Goal: Task Accomplishment & Management: Manage account settings

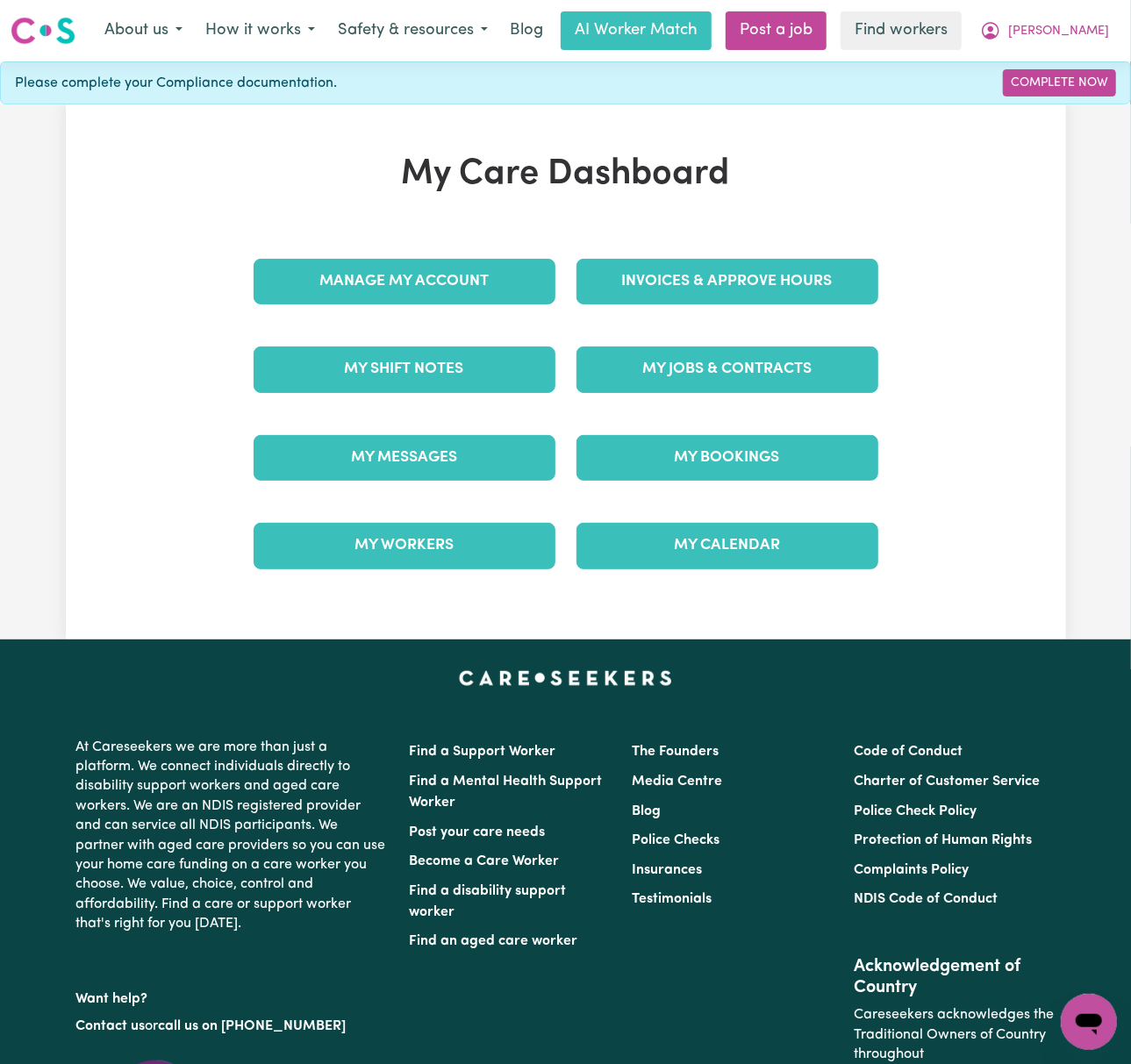
click at [811, 258] on div "Invoices & Approve Hours" at bounding box center [727, 282] width 323 height 88
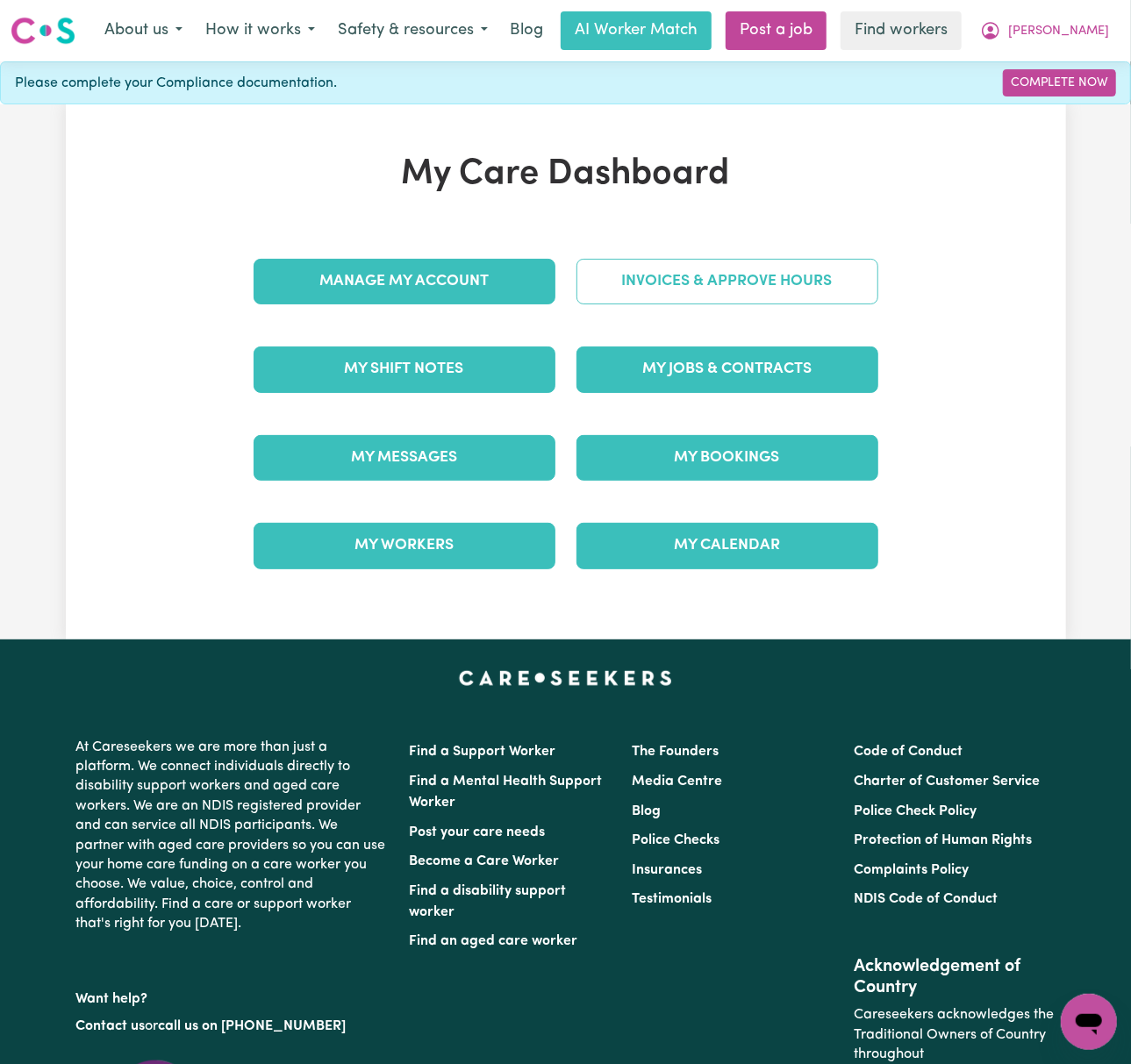
click at [853, 287] on link "Invoices & Approve Hours" at bounding box center [727, 282] width 302 height 45
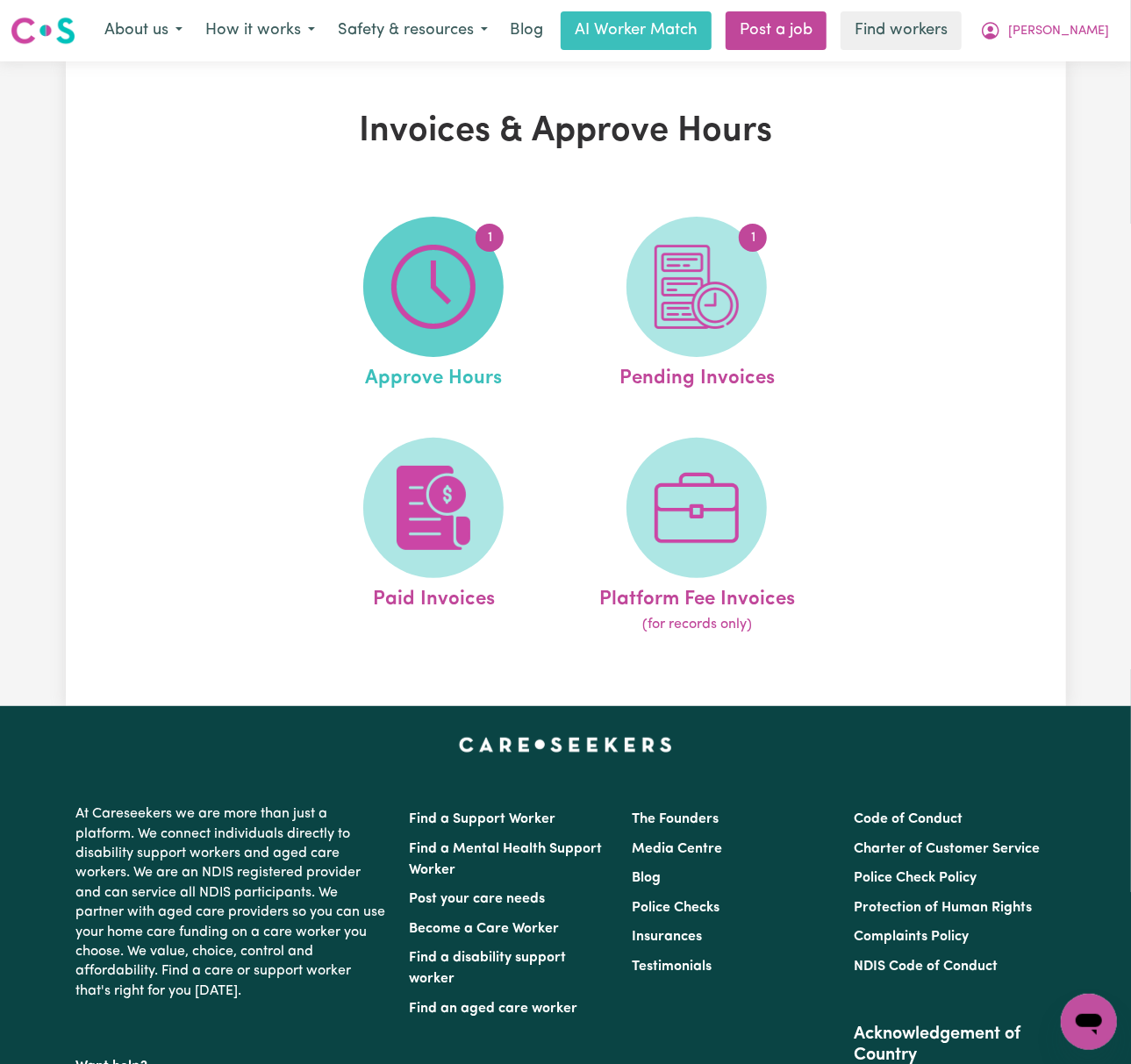
click at [442, 281] on img at bounding box center [434, 287] width 85 height 85
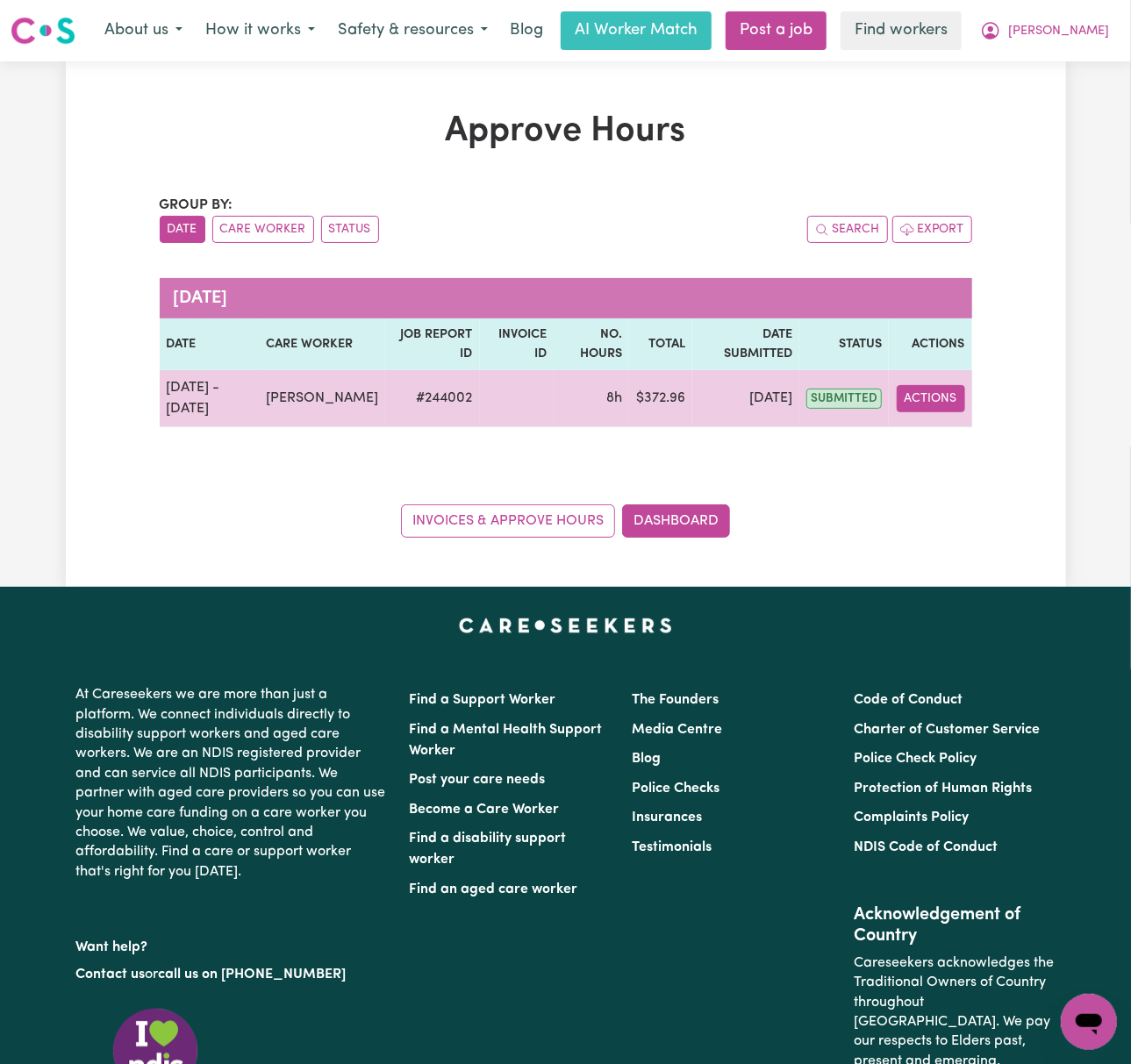
click at [931, 402] on button "Actions" at bounding box center [931, 399] width 69 height 28
click at [959, 429] on link "View Job Report" at bounding box center [972, 440] width 150 height 35
select select "pm"
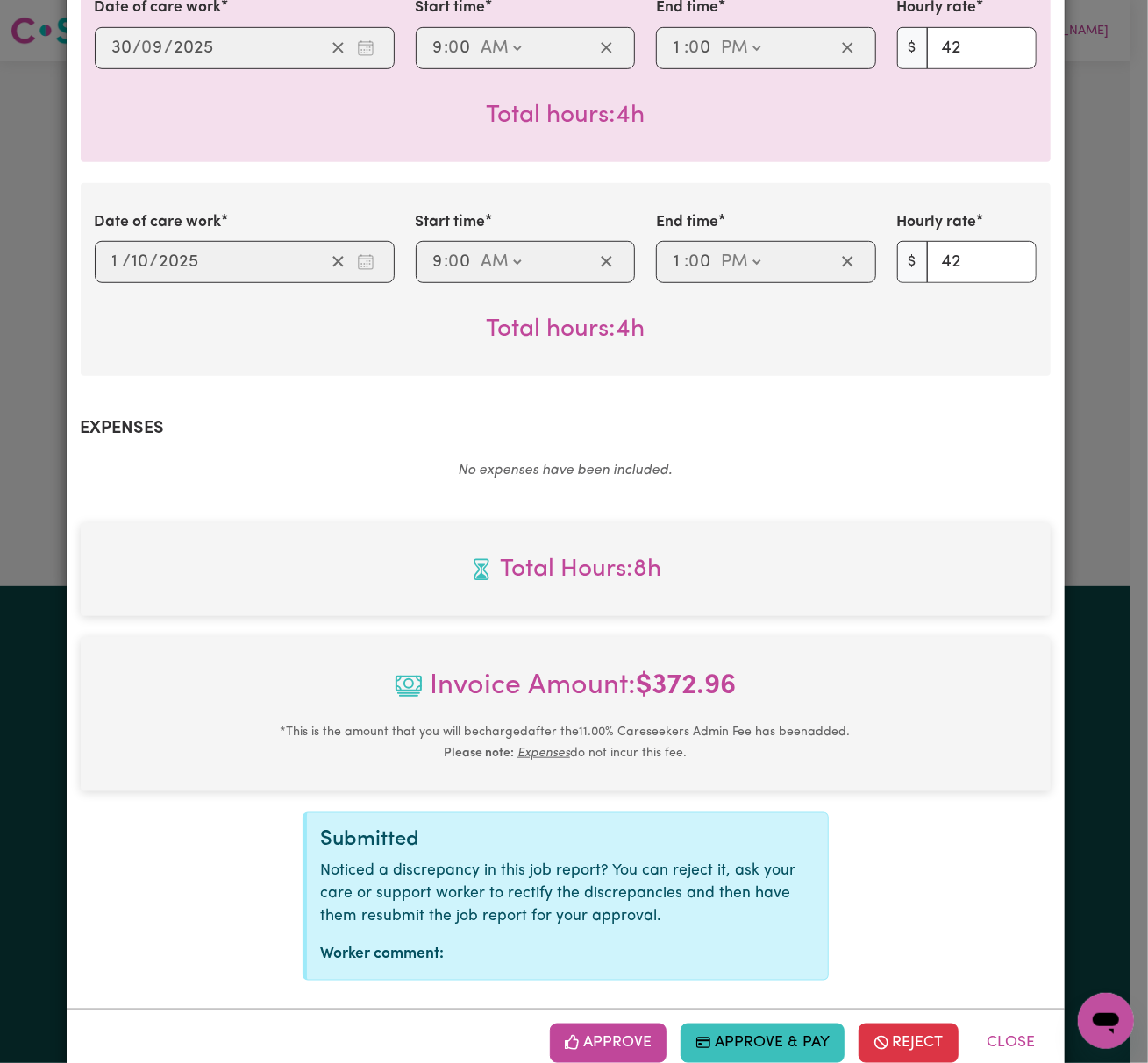
scroll to position [529, 0]
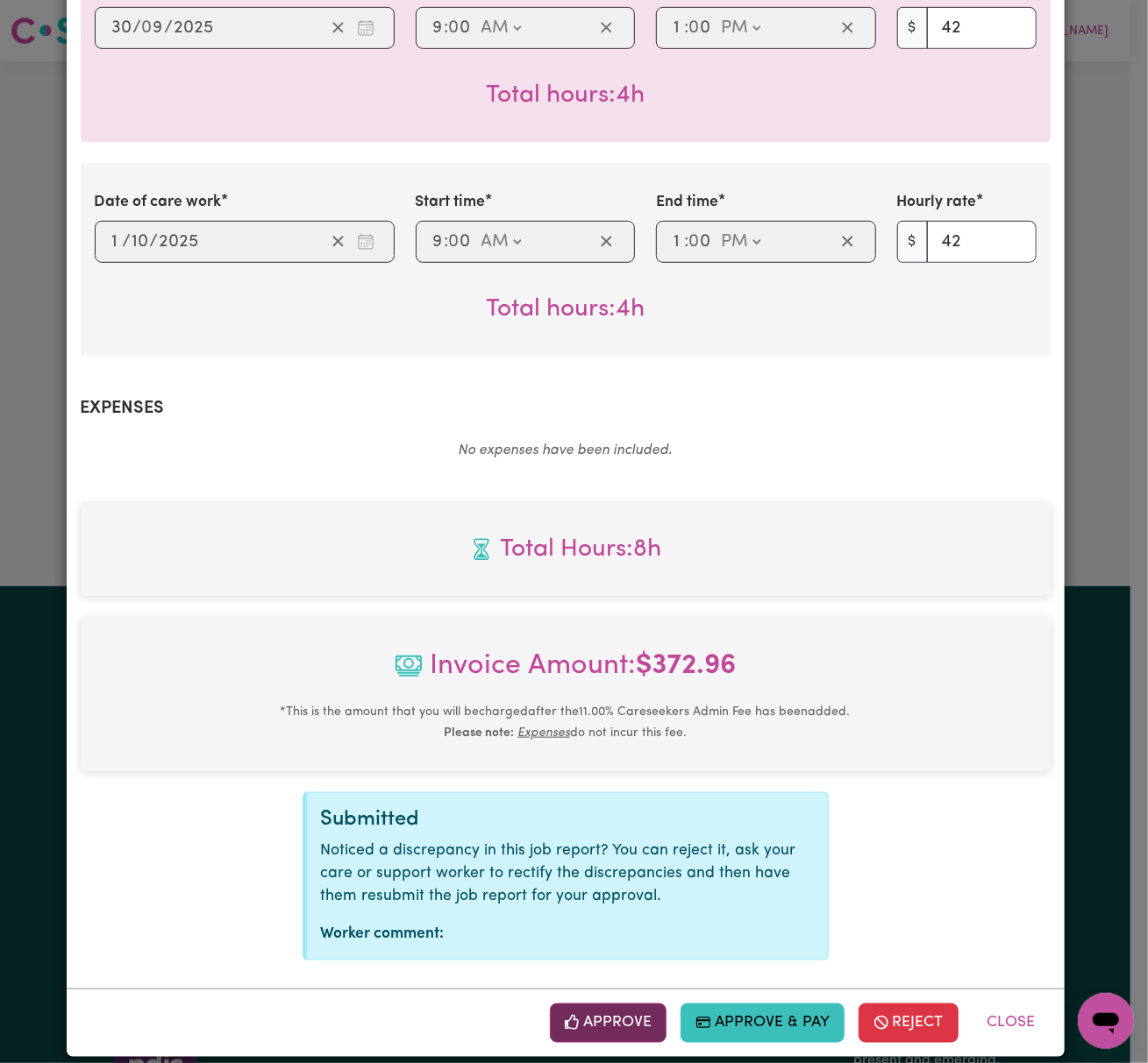
click at [605, 1004] on button "Approve" at bounding box center [608, 1023] width 117 height 38
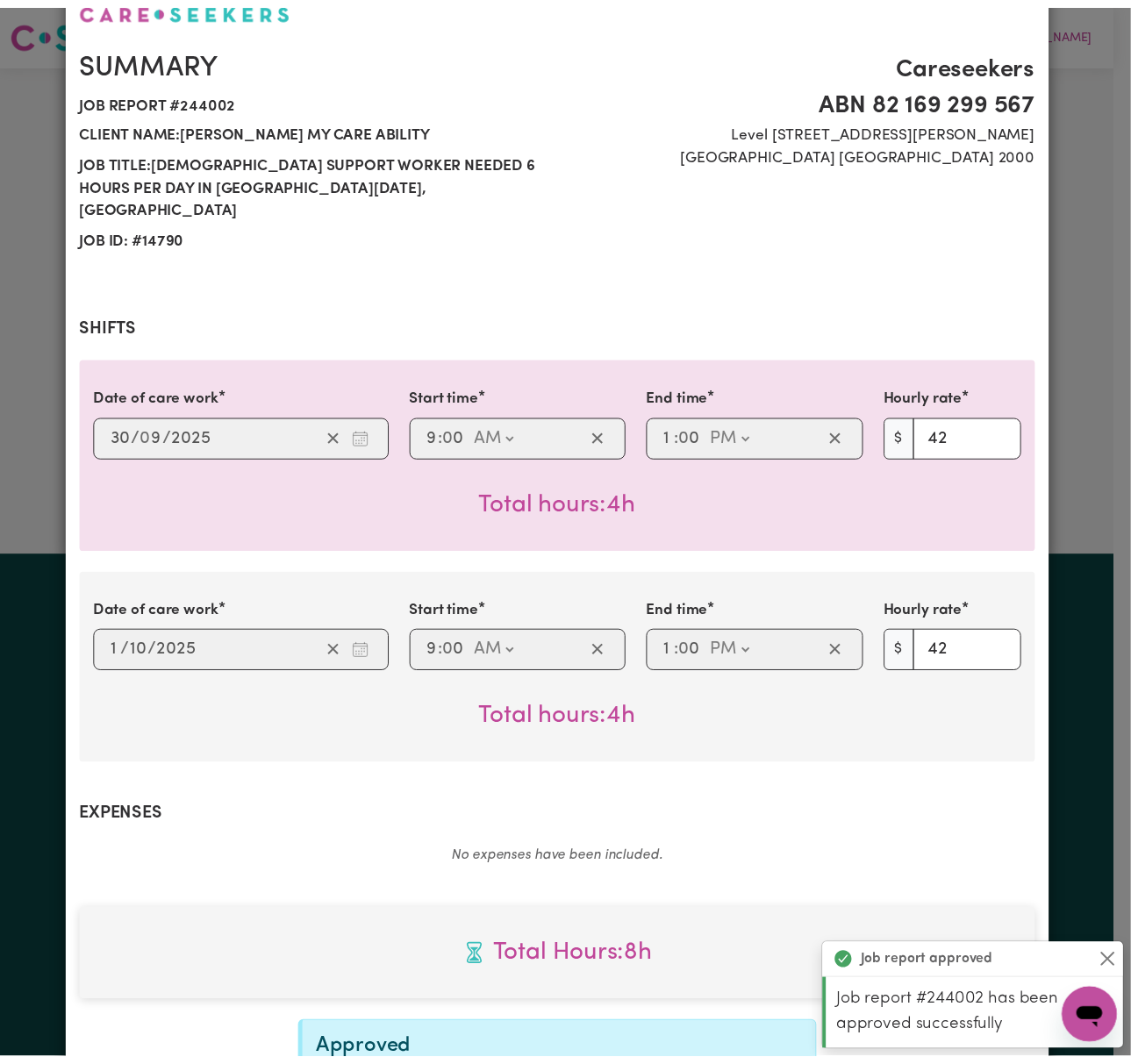
scroll to position [0, 0]
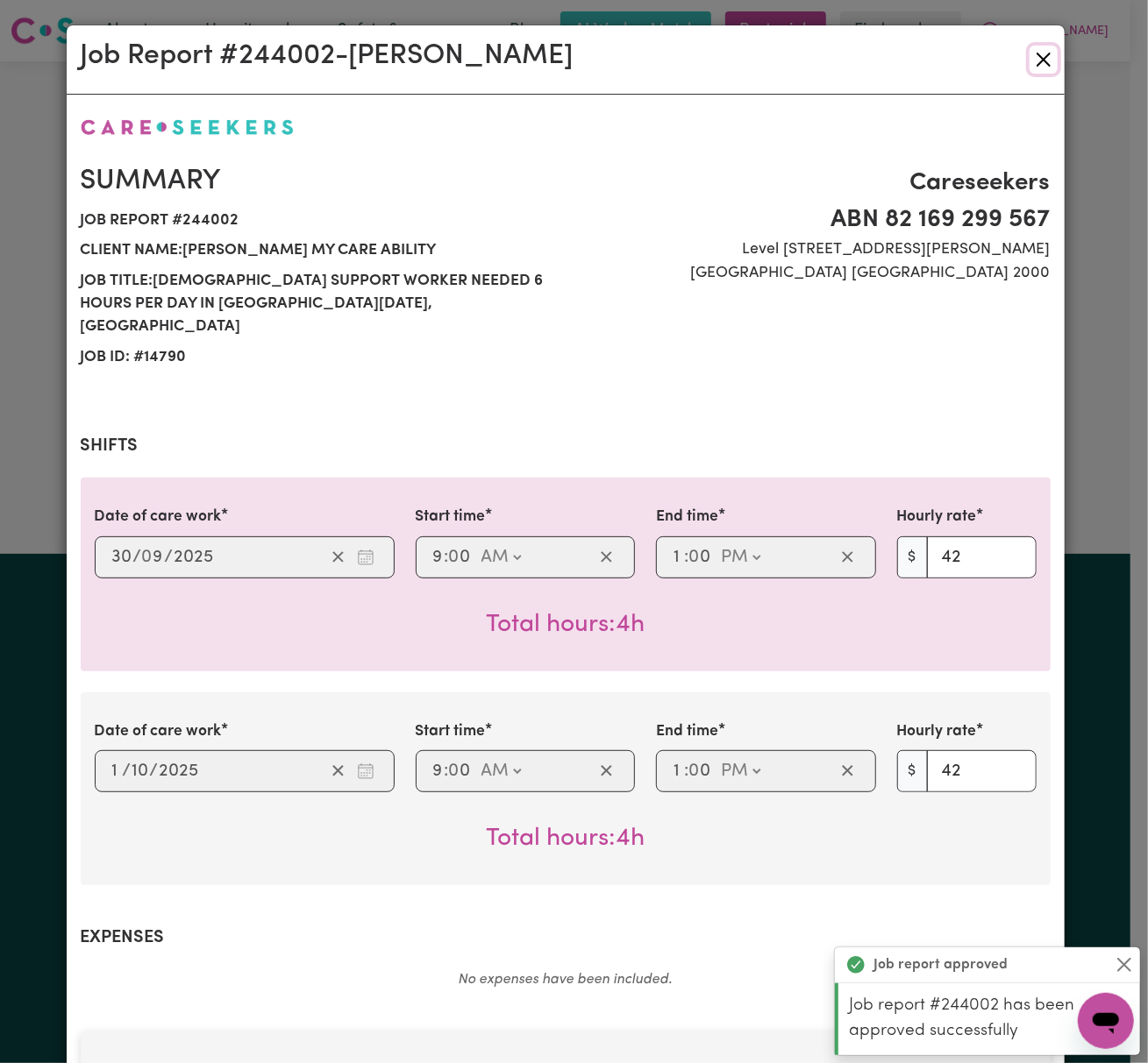
click at [1039, 54] on button "Close" at bounding box center [1044, 59] width 29 height 29
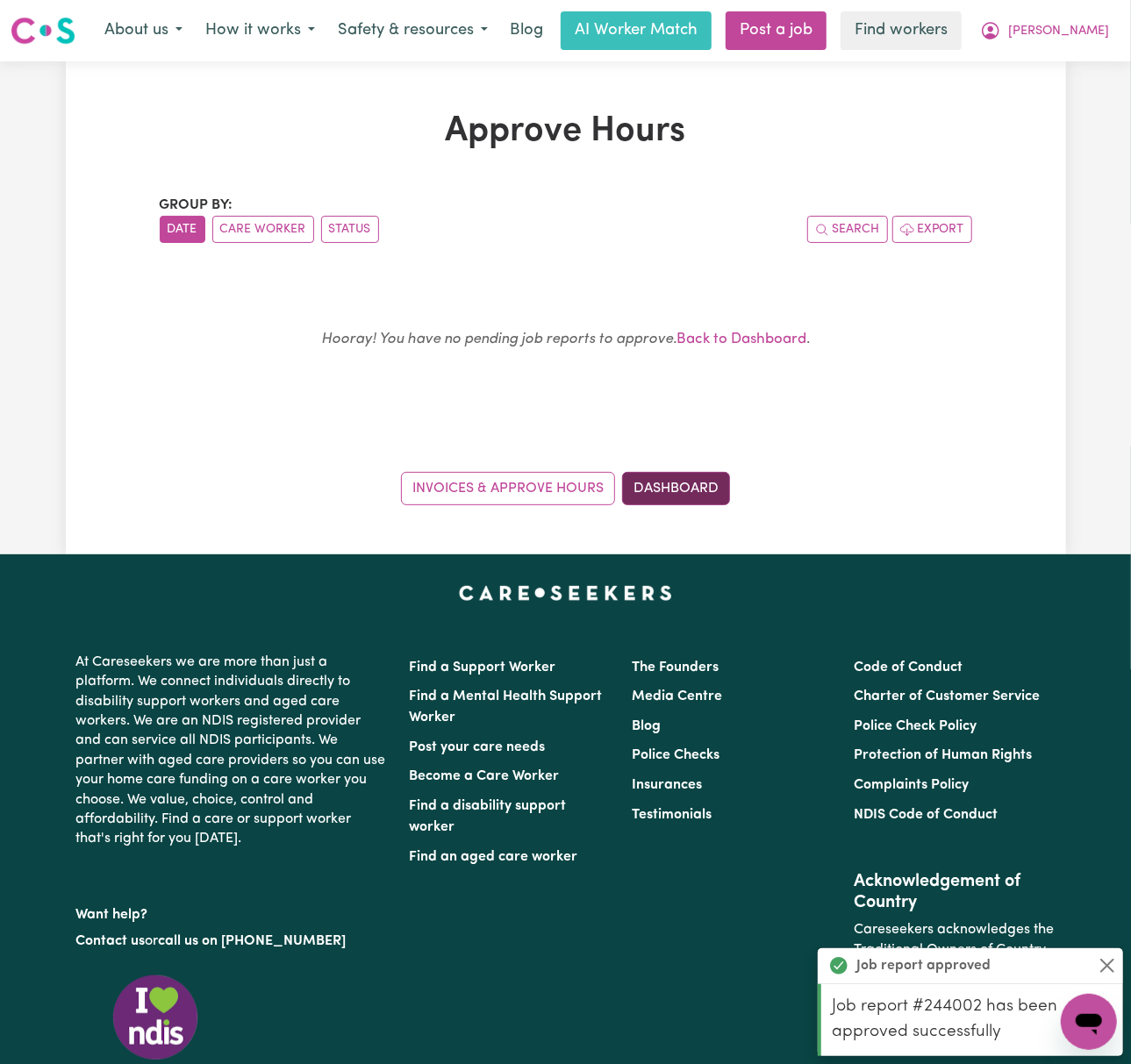
click at [707, 489] on link "Dashboard" at bounding box center [676, 489] width 108 height 33
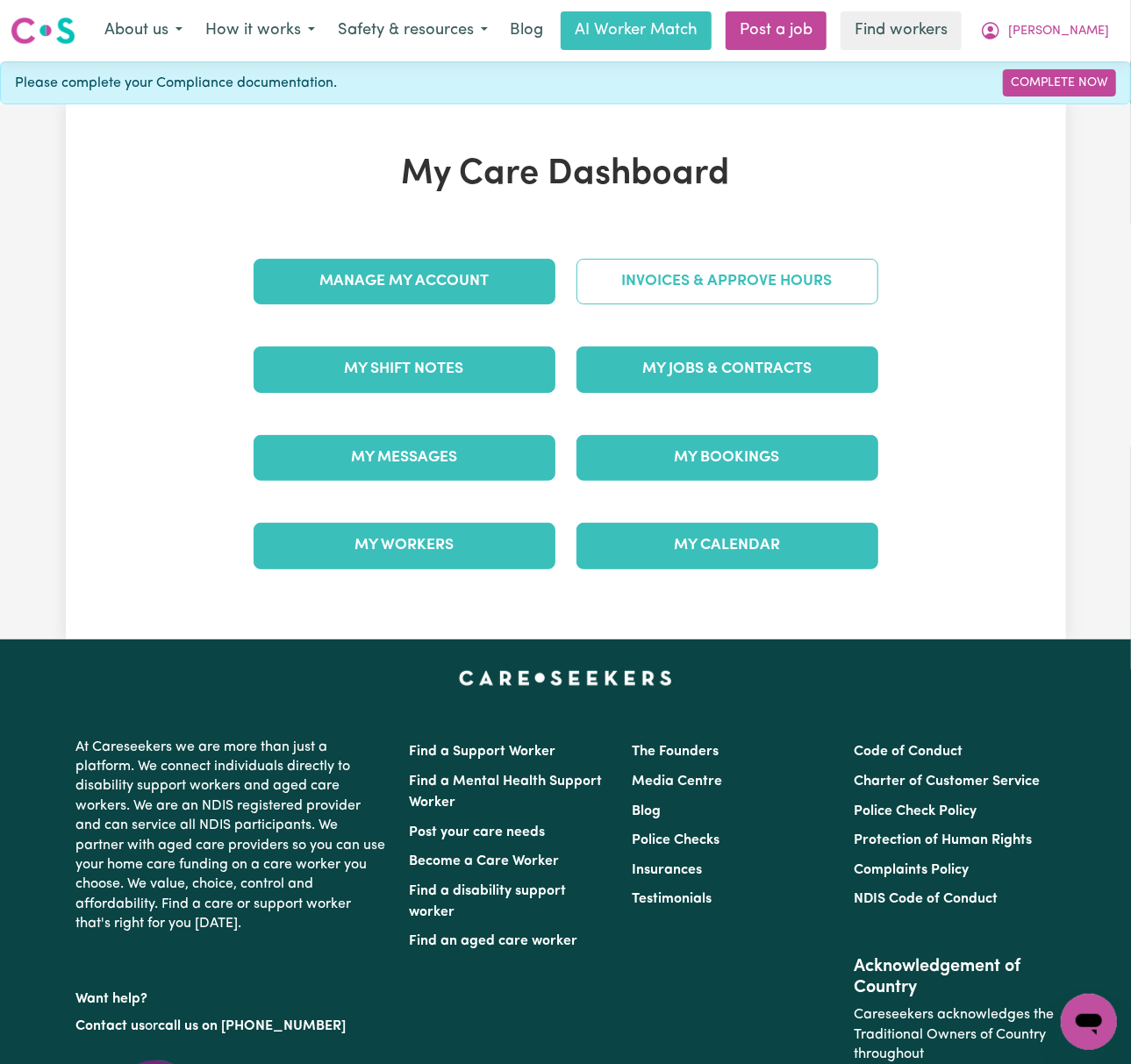
click at [808, 287] on link "Invoices & Approve Hours" at bounding box center [727, 282] width 302 height 45
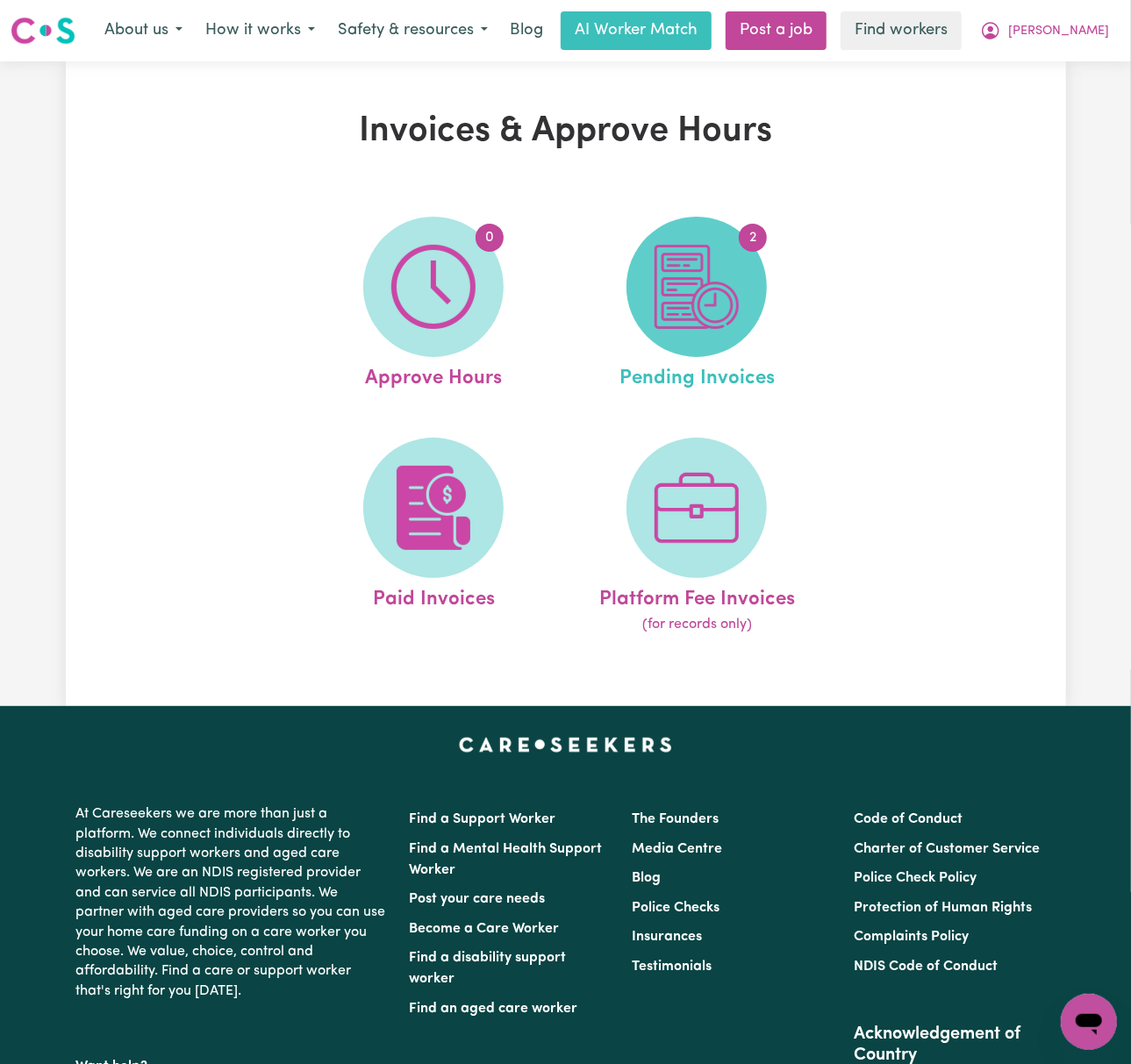
click at [655, 286] on img at bounding box center [697, 287] width 85 height 85
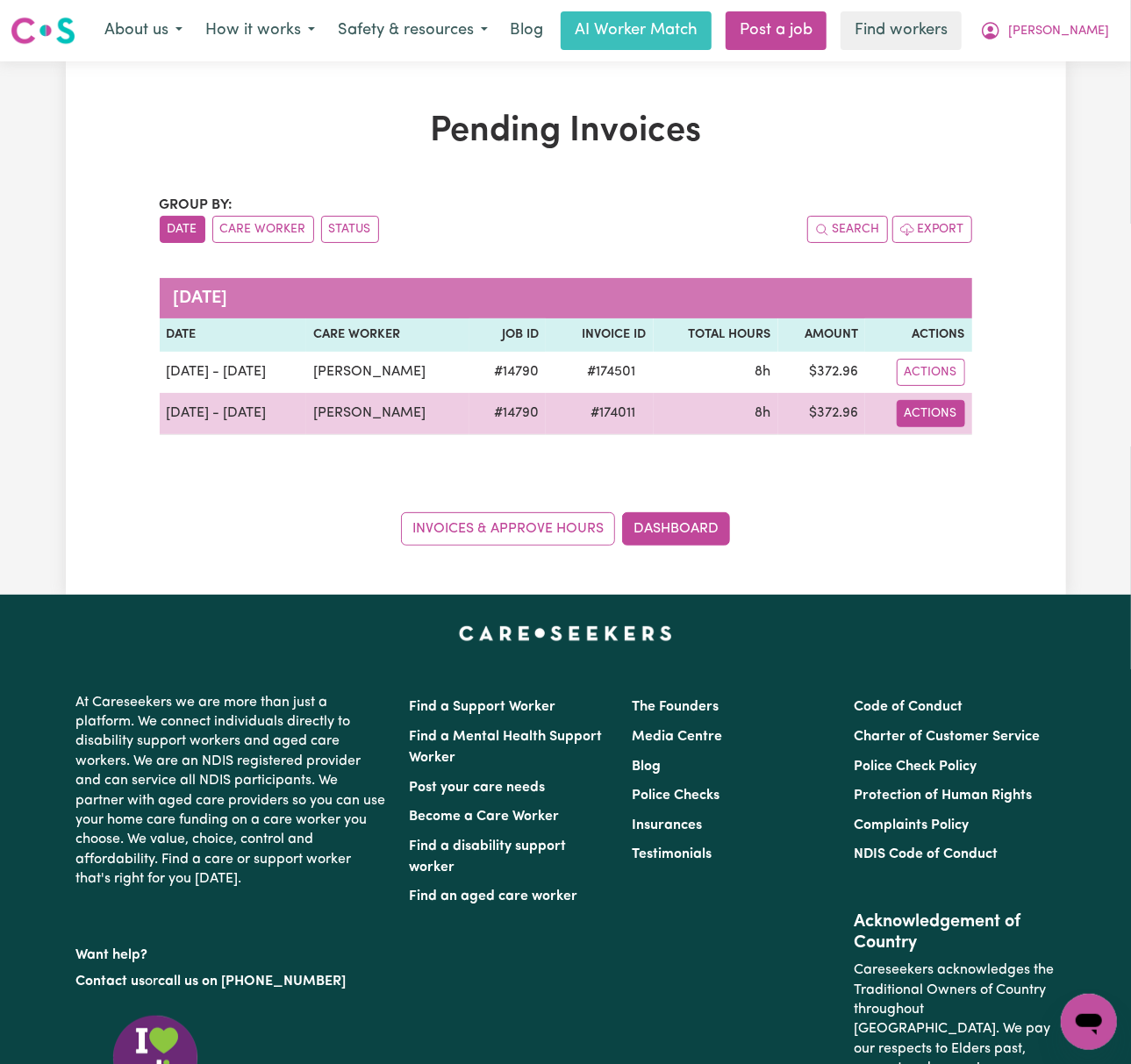
click at [917, 406] on button "Actions" at bounding box center [931, 414] width 69 height 28
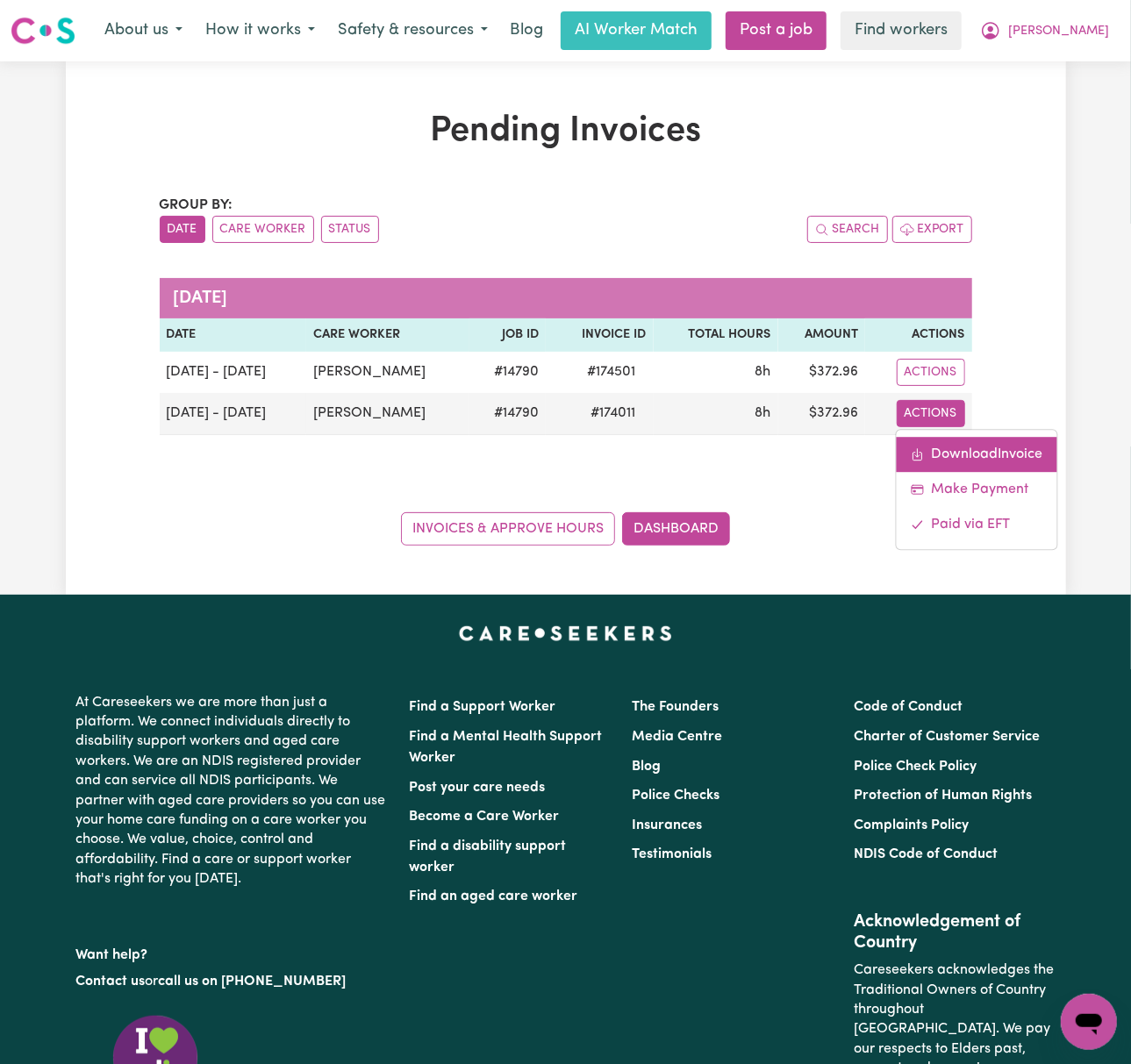
click at [952, 465] on link "Download Invoice" at bounding box center [976, 455] width 160 height 35
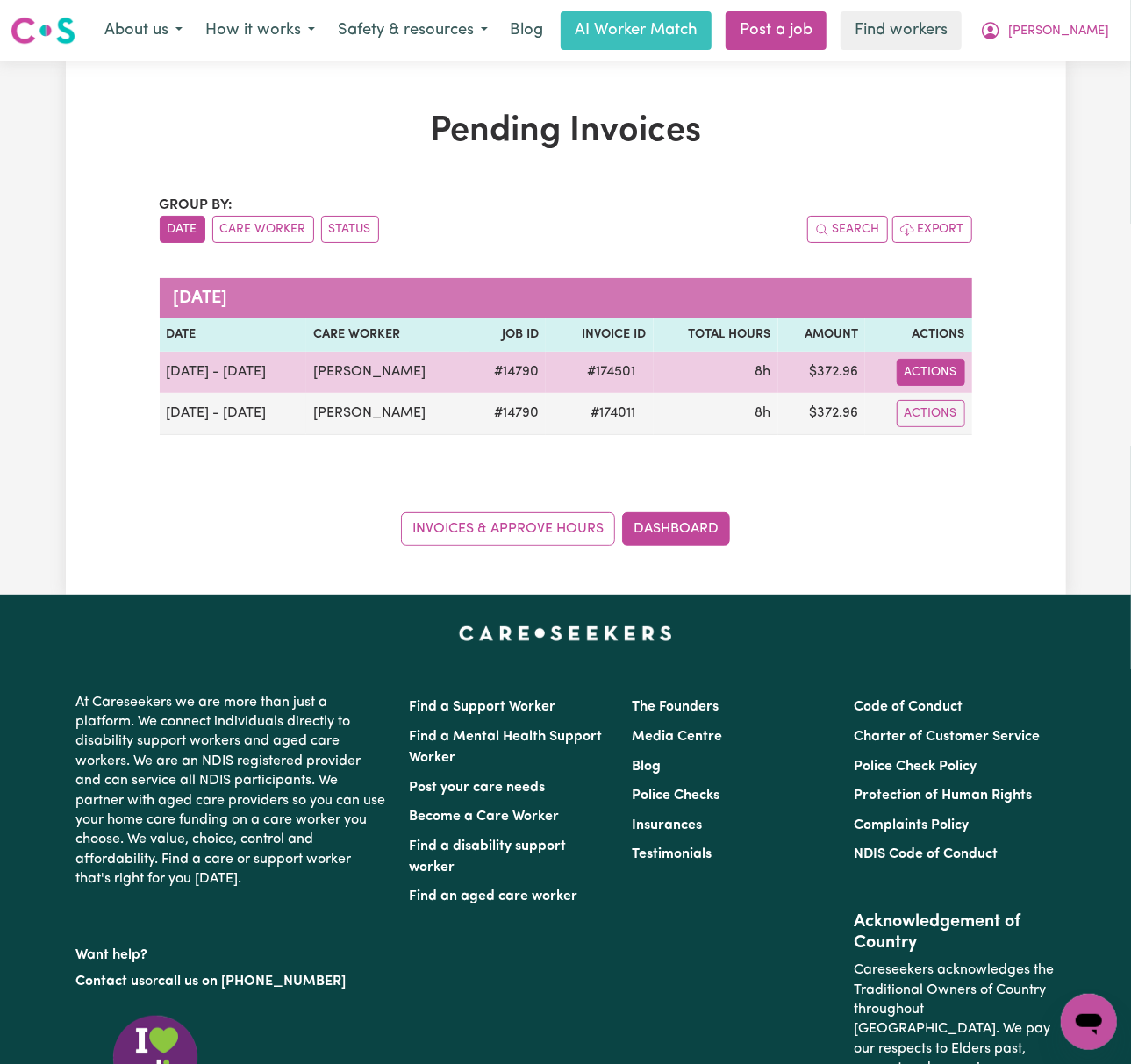
click at [946, 372] on button "Actions" at bounding box center [931, 373] width 69 height 28
click at [967, 414] on link "Download Invoice" at bounding box center [976, 413] width 160 height 35
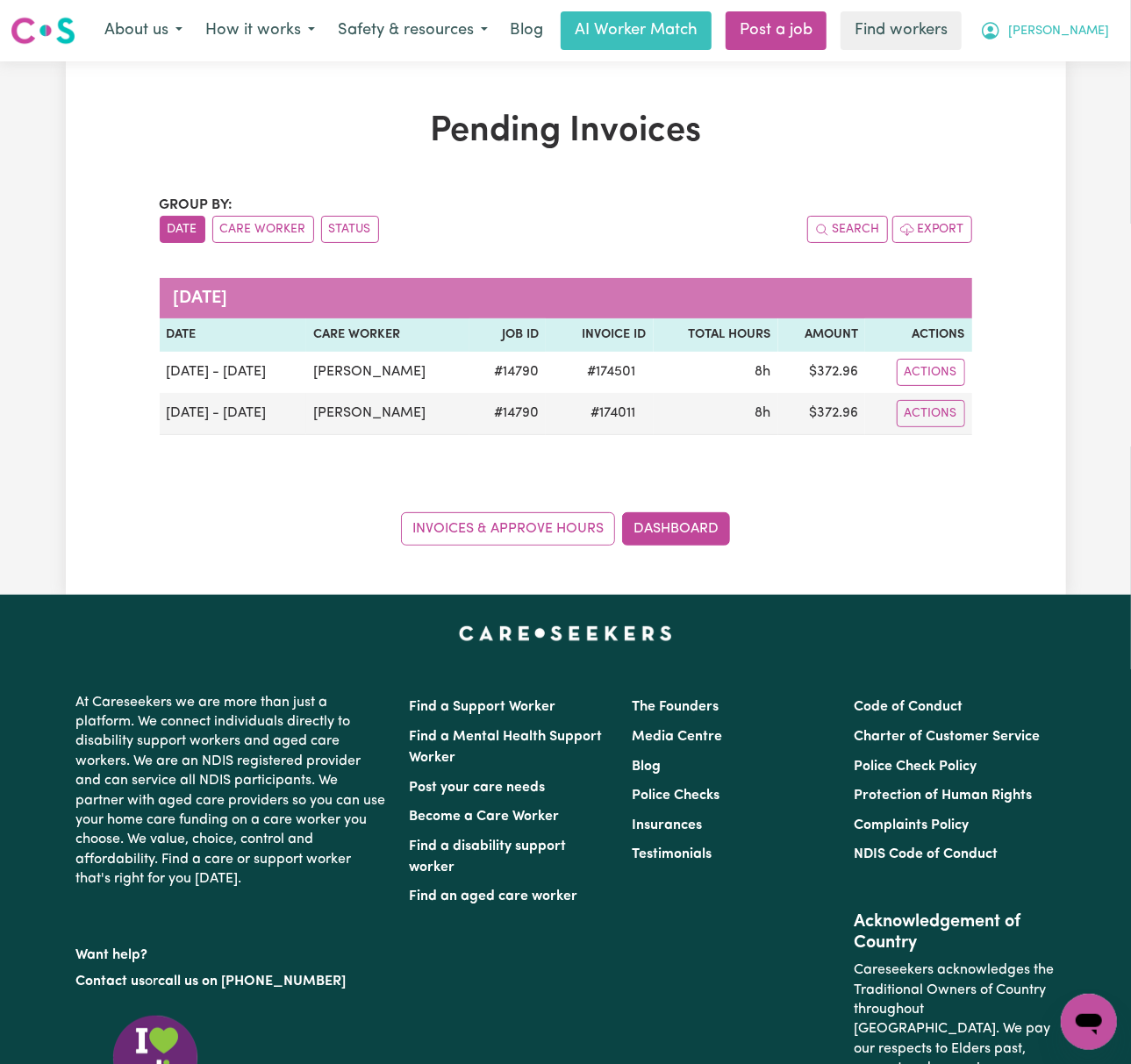
click at [1067, 29] on button "Denise" at bounding box center [1044, 30] width 152 height 36
click at [1082, 103] on link "Logout" at bounding box center [1050, 101] width 139 height 33
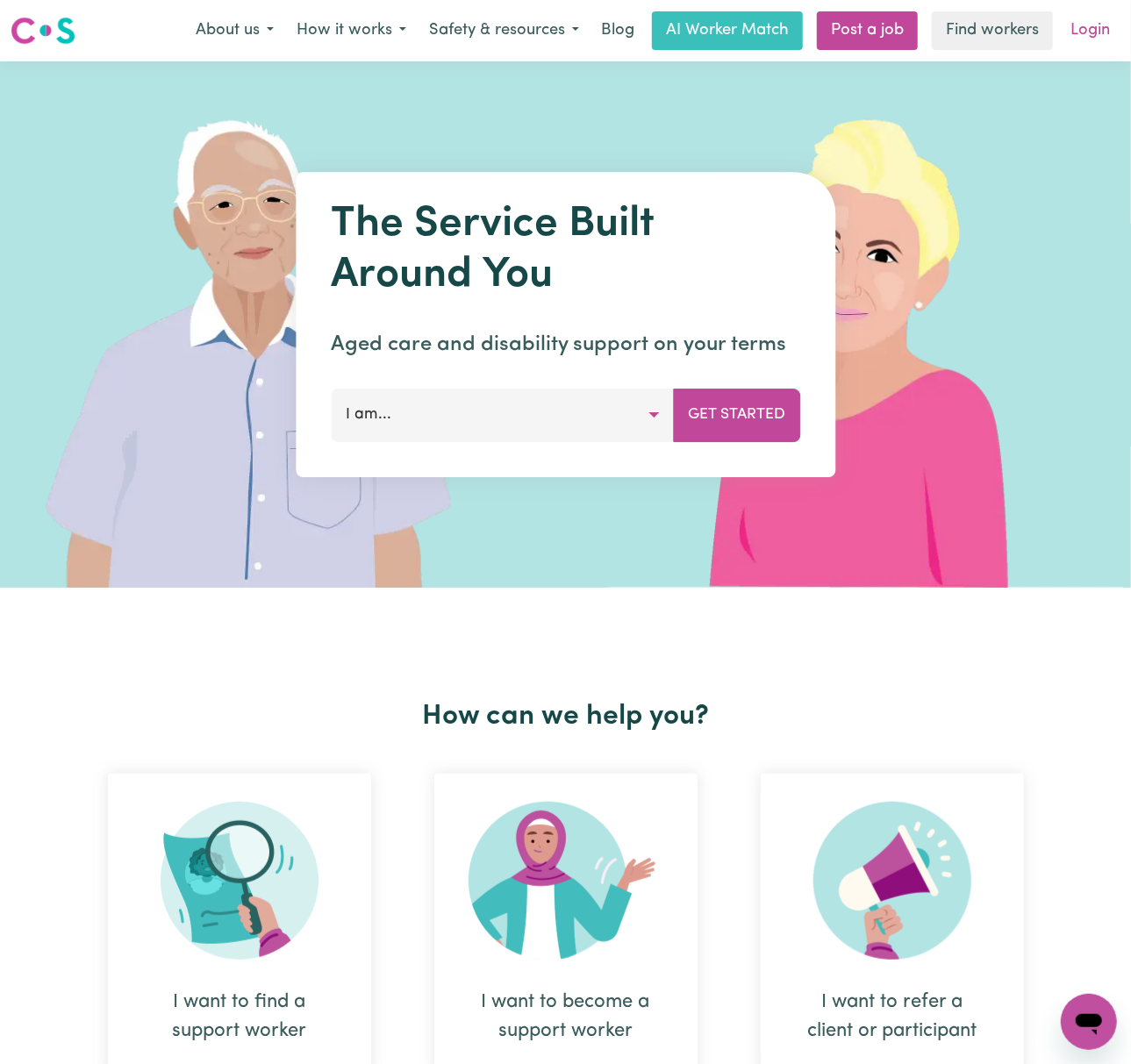
click at [1087, 45] on link "Login" at bounding box center [1091, 31] width 61 height 38
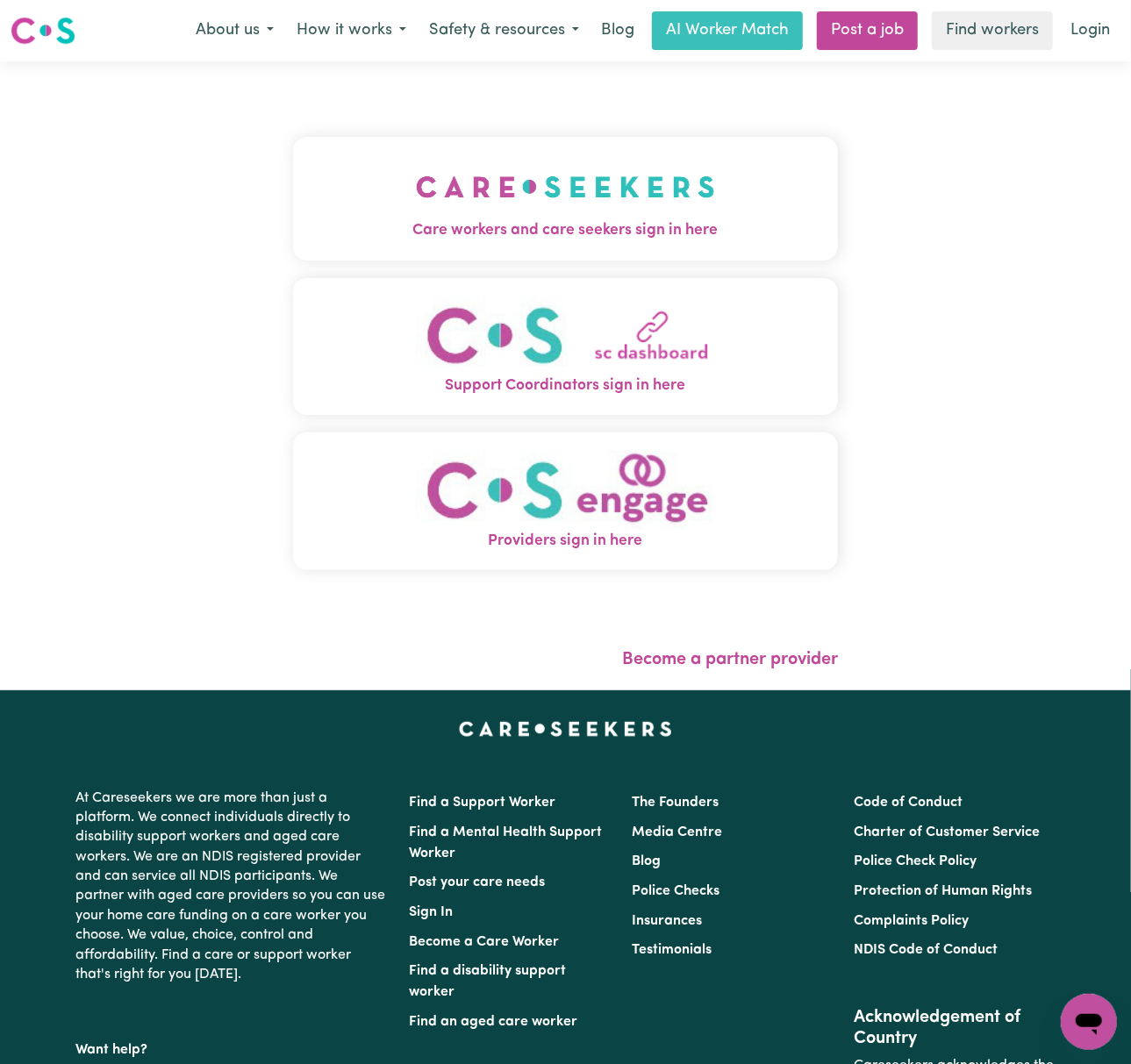
click at [569, 173] on img "Care workers and care seekers sign in here" at bounding box center [566, 187] width 299 height 65
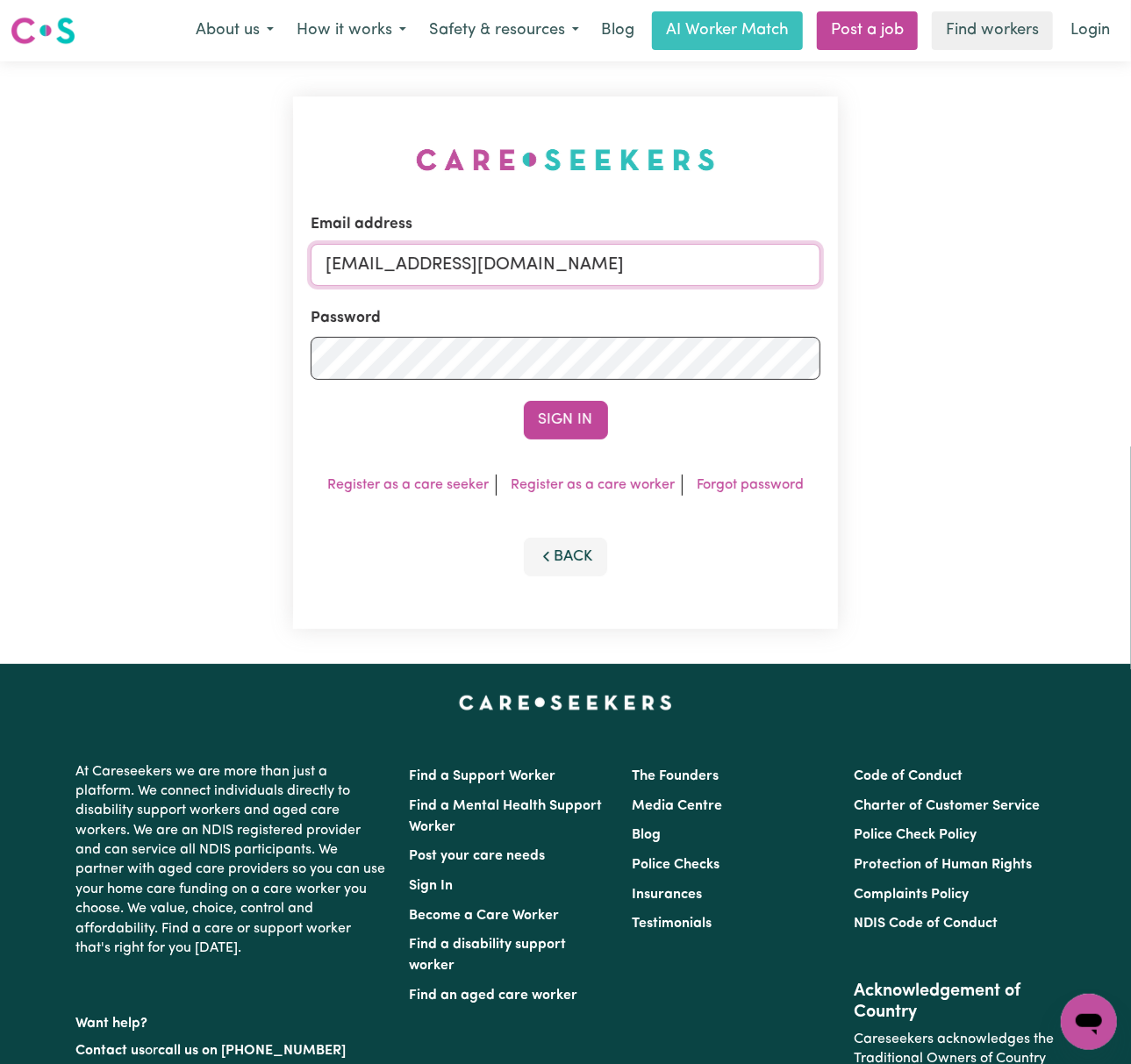
click at [540, 261] on input "gellyn@careseekers.com.au" at bounding box center [566, 265] width 510 height 42
drag, startPoint x: 418, startPoint y: 261, endPoint x: 1020, endPoint y: 257, distance: 602.0
click at [1020, 257] on div "Email address superuser~BrianButlerLW@careseekers.com.au Password Sign In Regis…" at bounding box center [565, 362] width 1131 height 602
type input "superuser~DeniseMCA@careseekers.com.au"
click at [524, 401] on button "Sign In" at bounding box center [566, 419] width 85 height 38
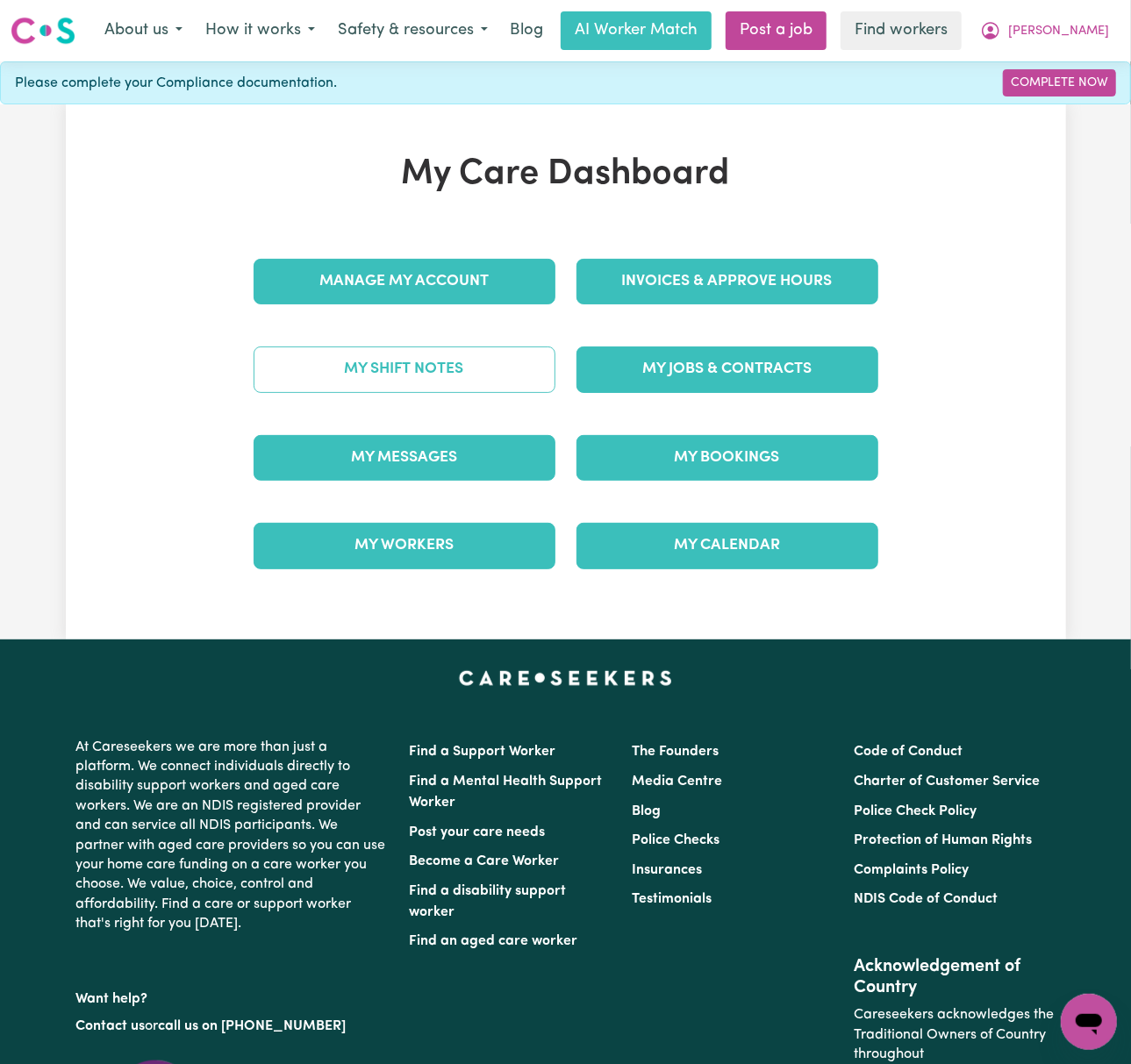
click at [518, 367] on link "My Shift Notes" at bounding box center [405, 369] width 302 height 45
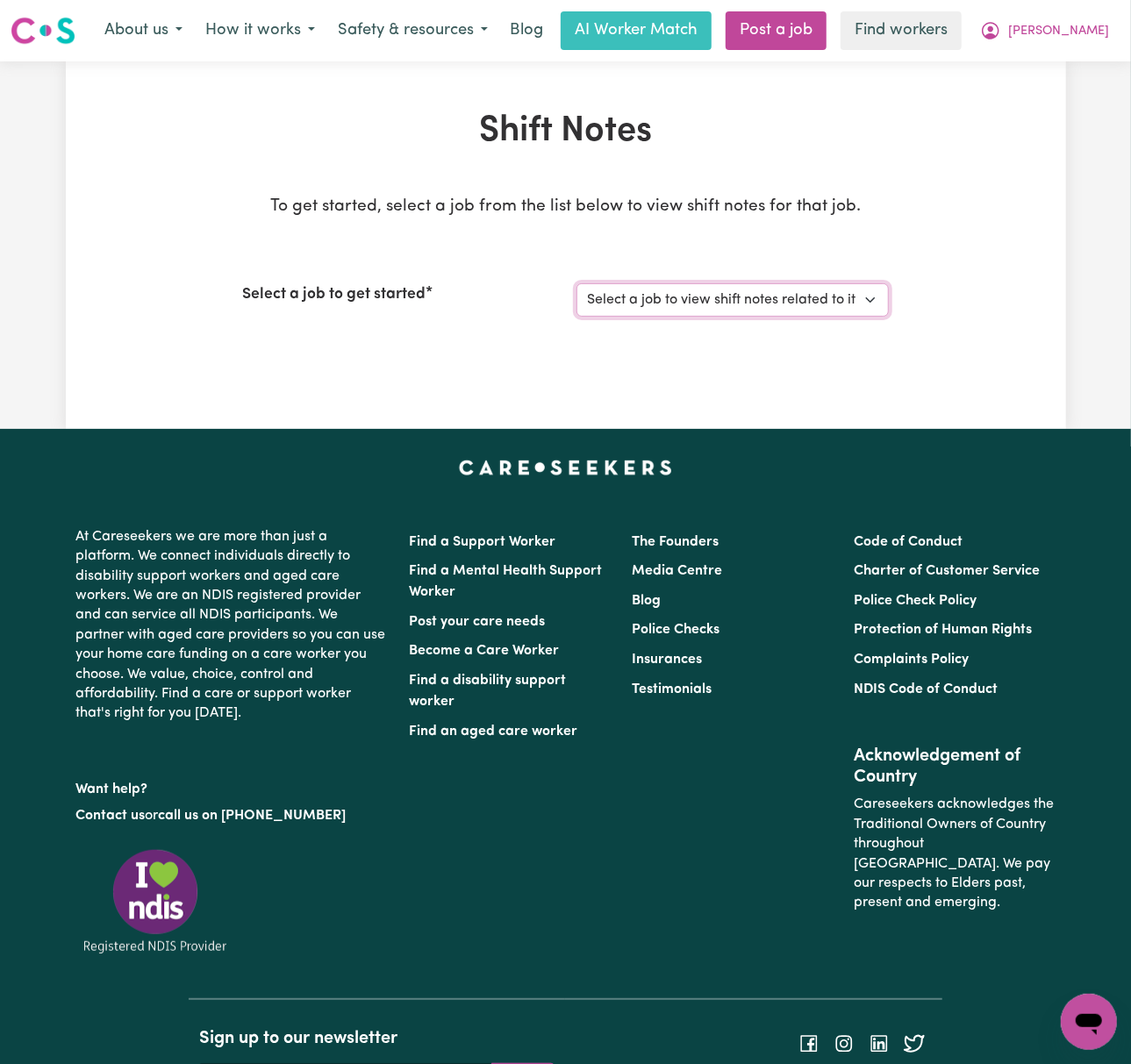
click at [856, 303] on select "Select a job to view shift notes related to it... Female Support Worker Needed …" at bounding box center [732, 300] width 312 height 33
select select "14790"
click at [577, 283] on select "Select a job to view shift notes related to it... Female Support Worker Needed …" at bounding box center [732, 300] width 312 height 33
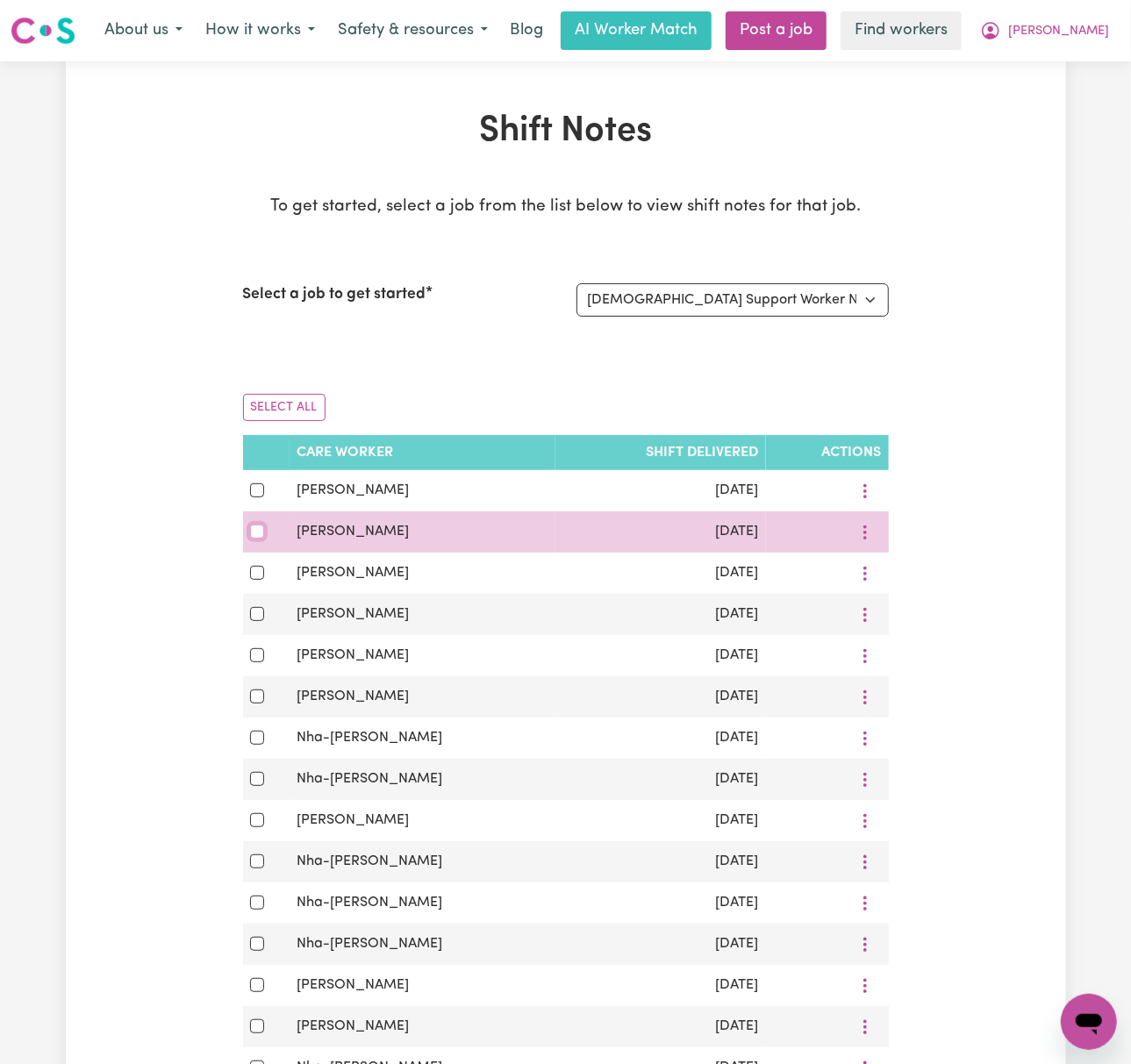
click at [251, 538] on input "checkbox" at bounding box center [257, 532] width 14 height 14
click at [861, 538] on icon "More options" at bounding box center [865, 532] width 18 height 18
drag, startPoint x: 295, startPoint y: 534, endPoint x: 787, endPoint y: 535, distance: 492.0
click at [787, 535] on tr "Chantal Tuishime Sep 23, 2025 View Shift Note Download" at bounding box center [566, 532] width 646 height 41
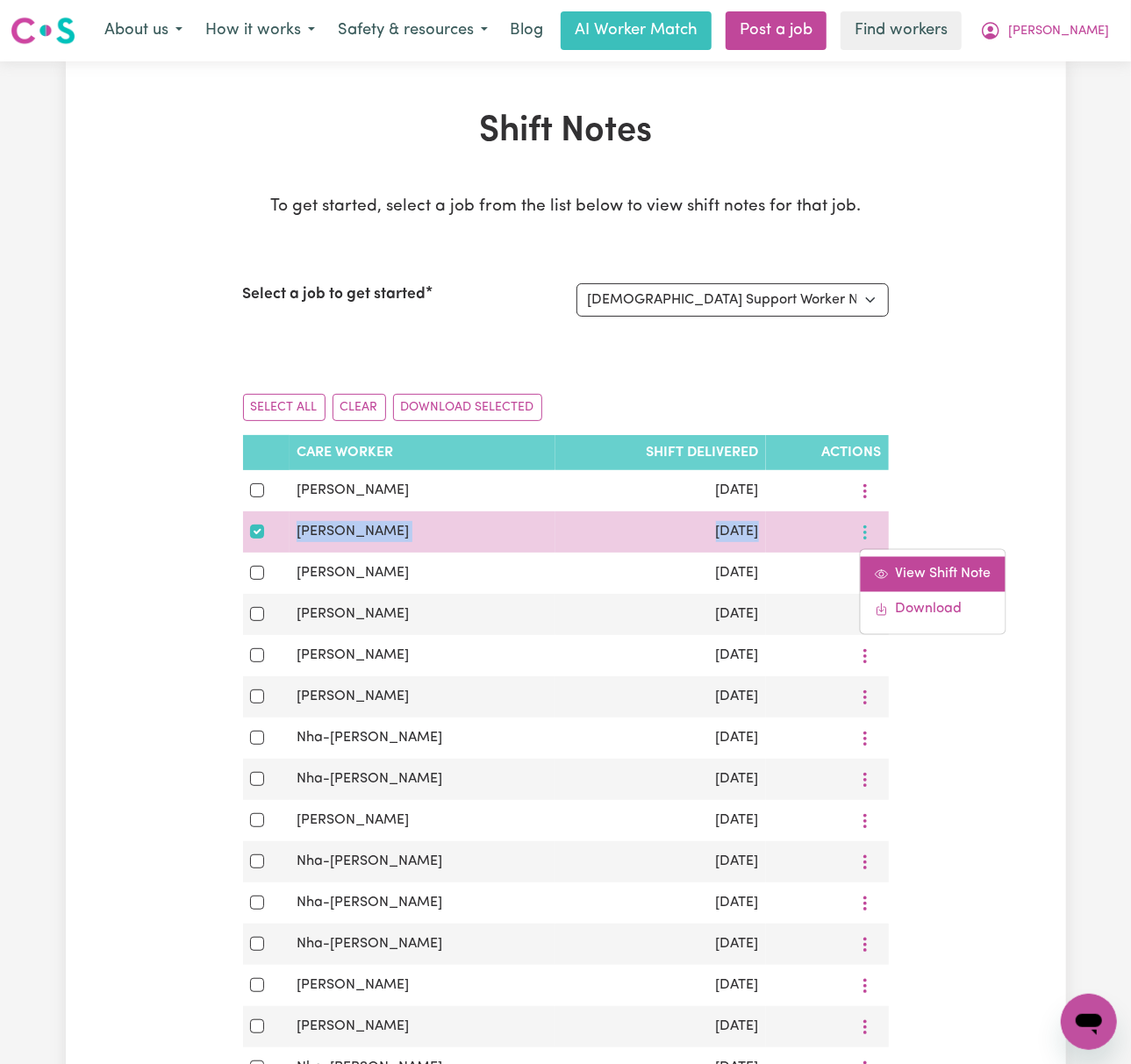
copy tr "Chantal Tuishime Sep 23, 2025"
click at [932, 611] on link "Download" at bounding box center [932, 609] width 145 height 35
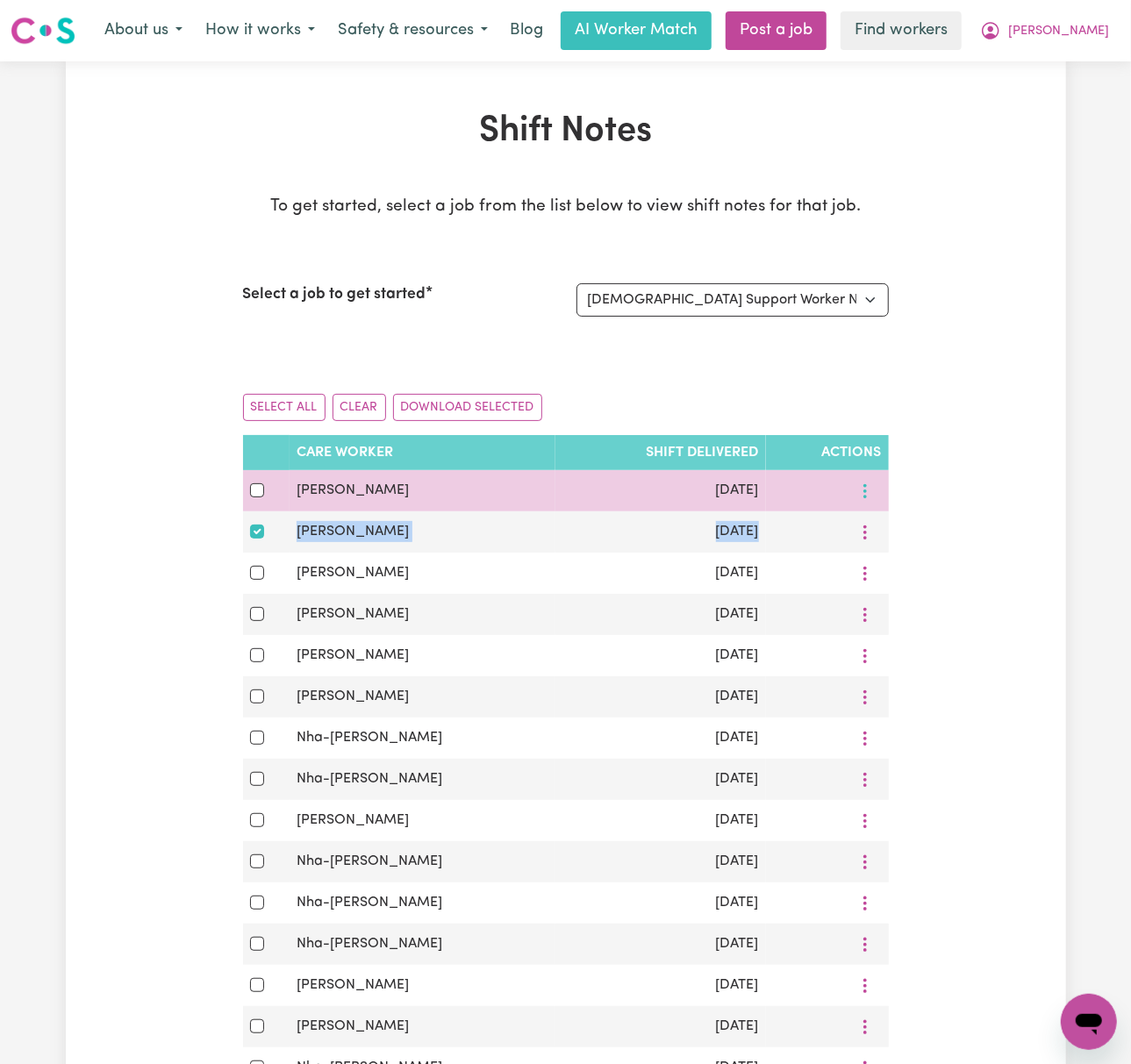
click at [861, 498] on icon "More options" at bounding box center [865, 491] width 18 height 18
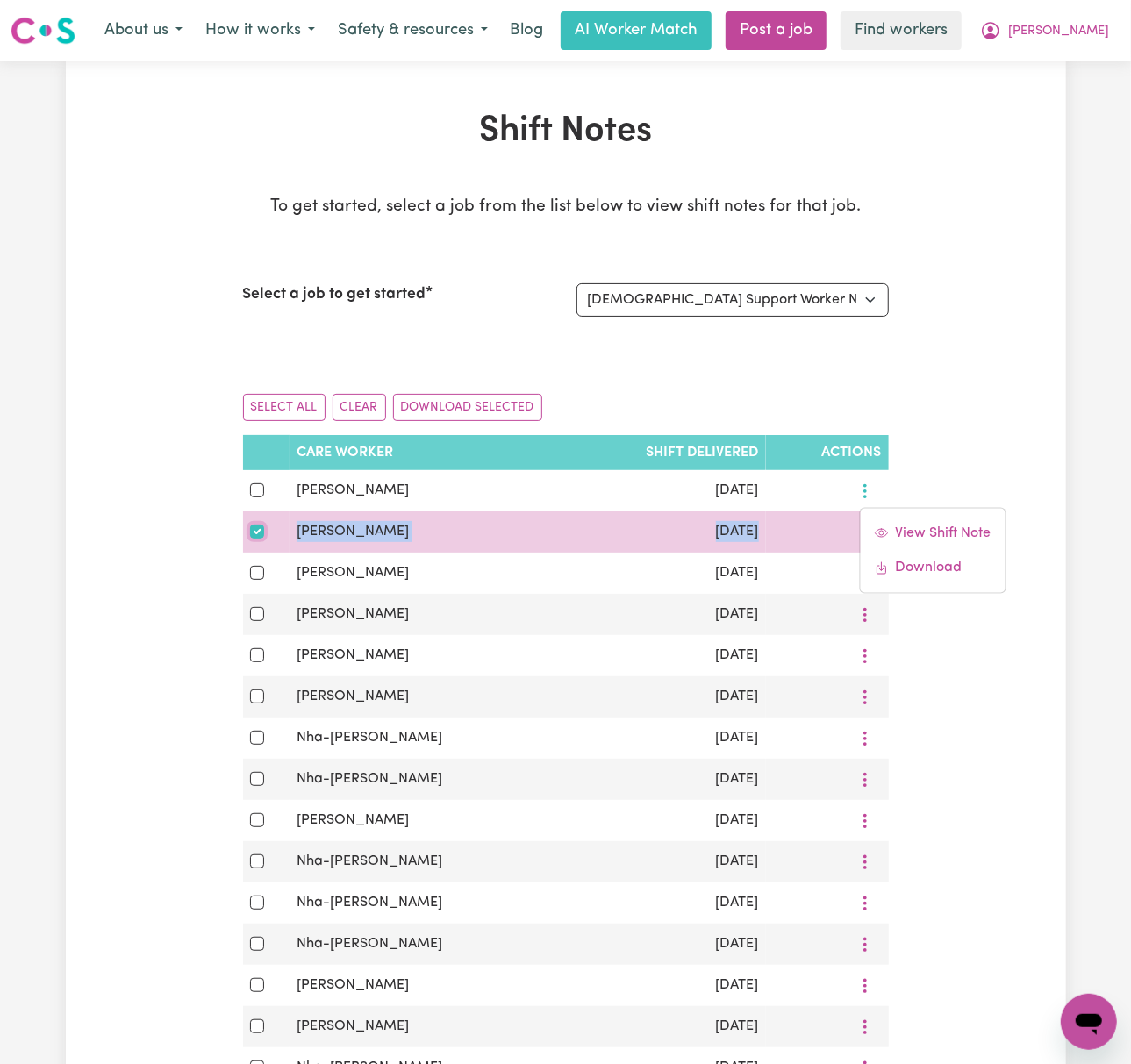
click at [258, 529] on input "checkbox" at bounding box center [257, 532] width 14 height 14
checkbox input "false"
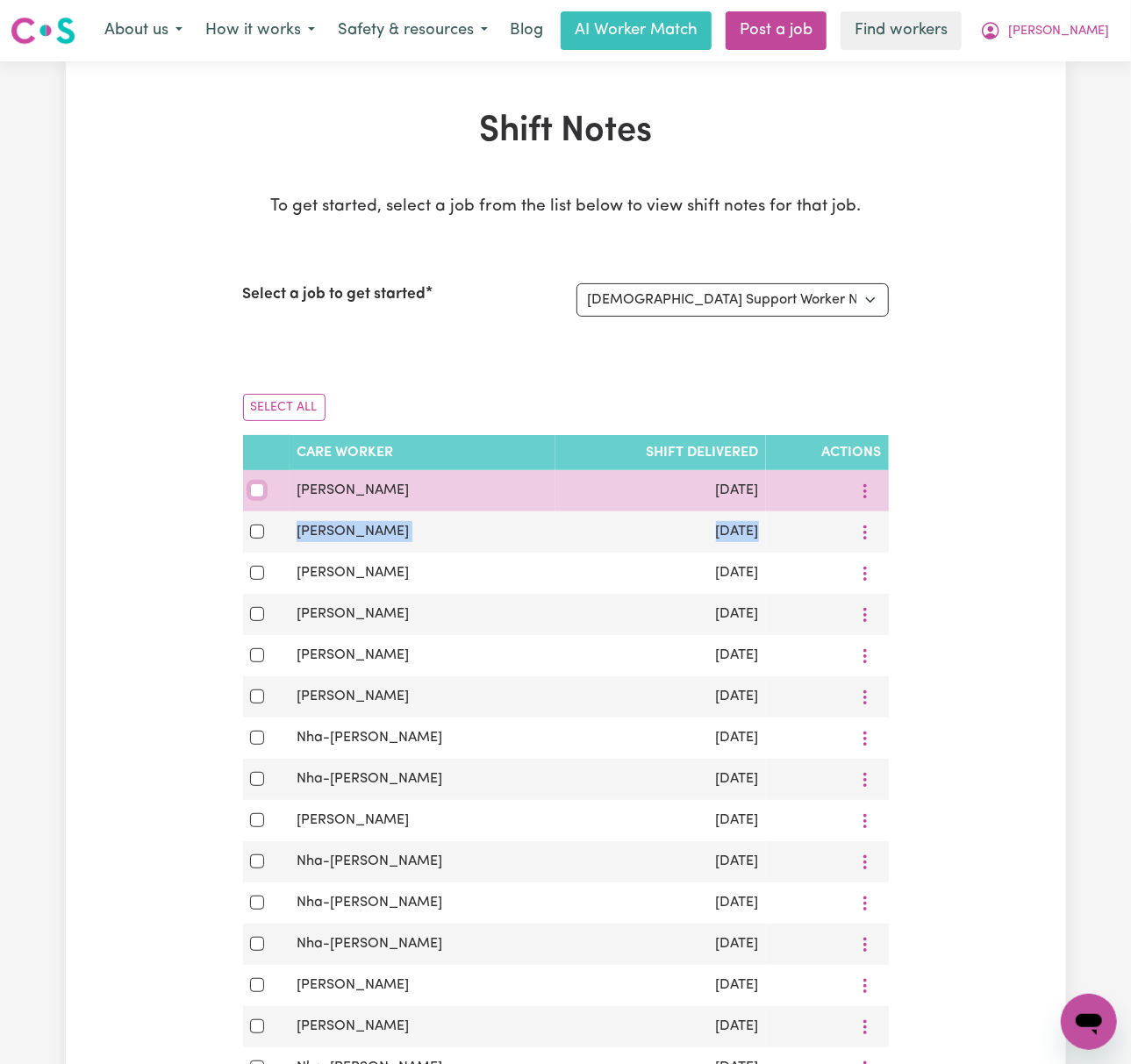
click at [256, 492] on input "checkbox" at bounding box center [257, 490] width 14 height 14
checkbox input "true"
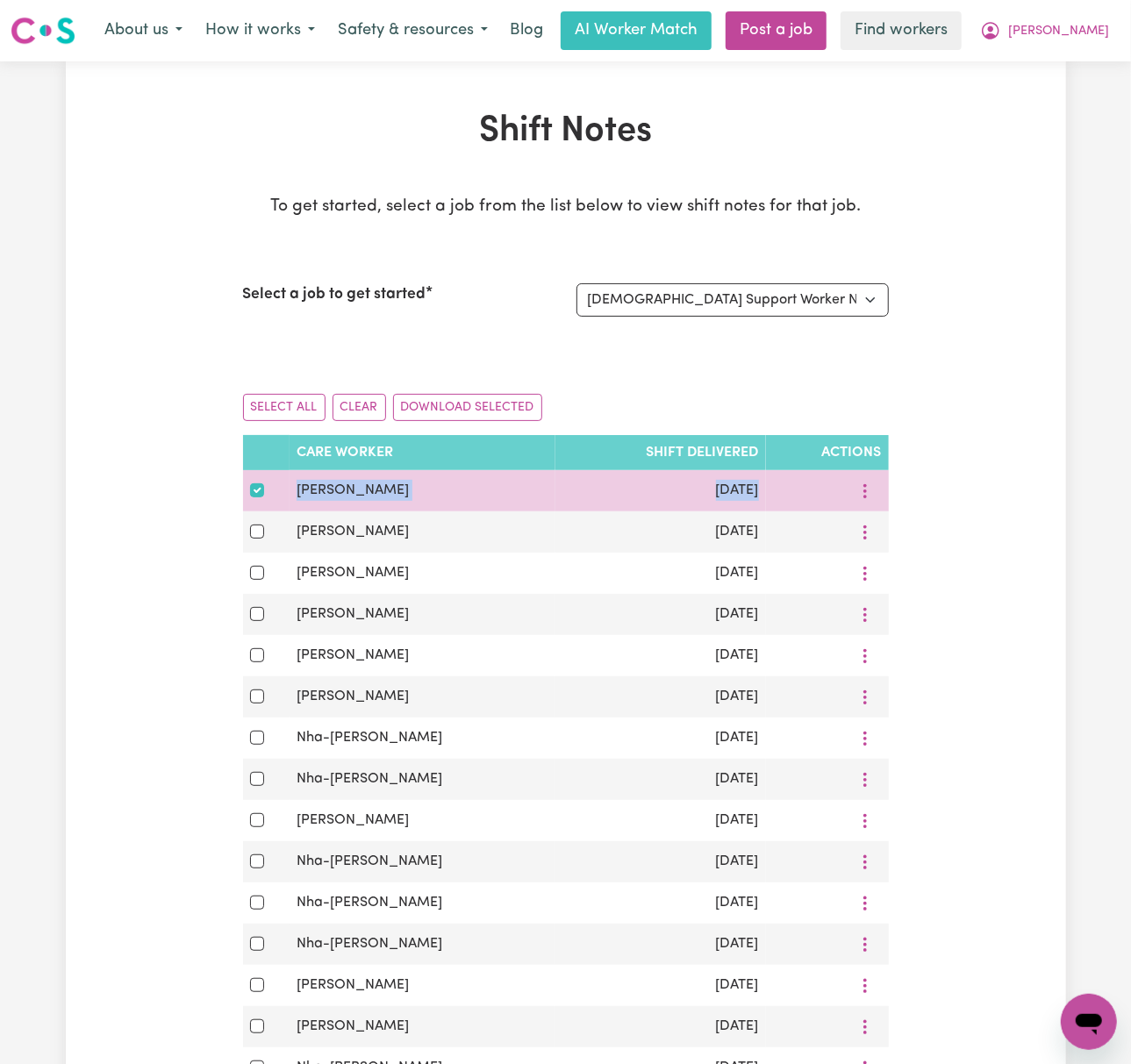
drag, startPoint x: 285, startPoint y: 489, endPoint x: 795, endPoint y: 496, distance: 510.0
click at [795, 496] on tr "Chantal Tuishime Sep 30, 2025 View Shift Note Download" at bounding box center [566, 491] width 646 height 41
copy tr "Chantal Tuishime Sep 30, 2025 View Shift Note Download"
click at [865, 492] on icon "More options" at bounding box center [865, 491] width 18 height 18
click at [886, 570] on link "Download" at bounding box center [932, 568] width 145 height 35
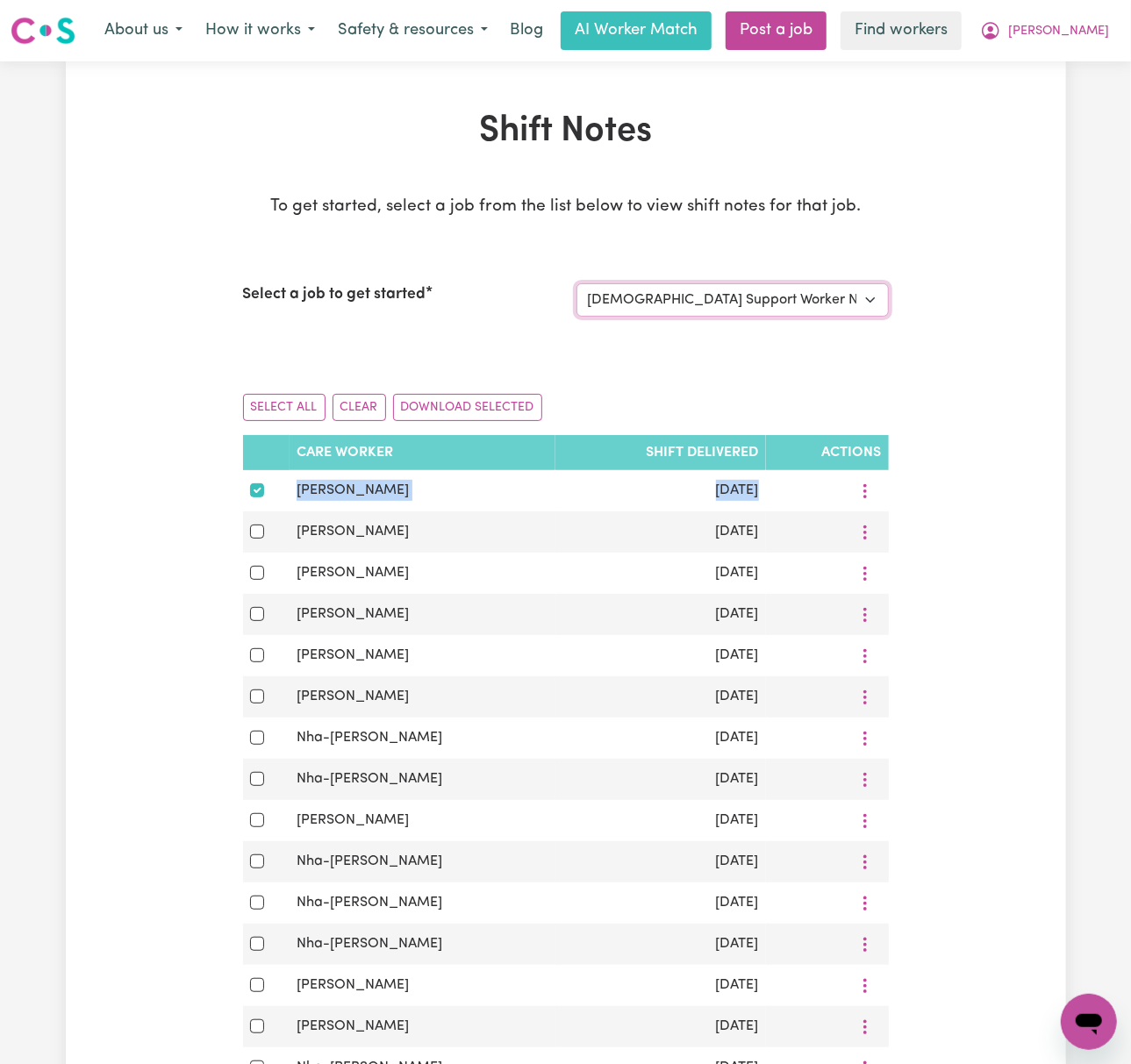
drag, startPoint x: 825, startPoint y: 299, endPoint x: 826, endPoint y: 316, distance: 17.0
click at [826, 300] on select "Select a job to view shift notes related to it... Female Support Worker Needed …" at bounding box center [732, 300] width 312 height 33
click at [577, 283] on select "Select a job to view shift notes related to it... Female Support Worker Needed …" at bounding box center [732, 300] width 312 height 33
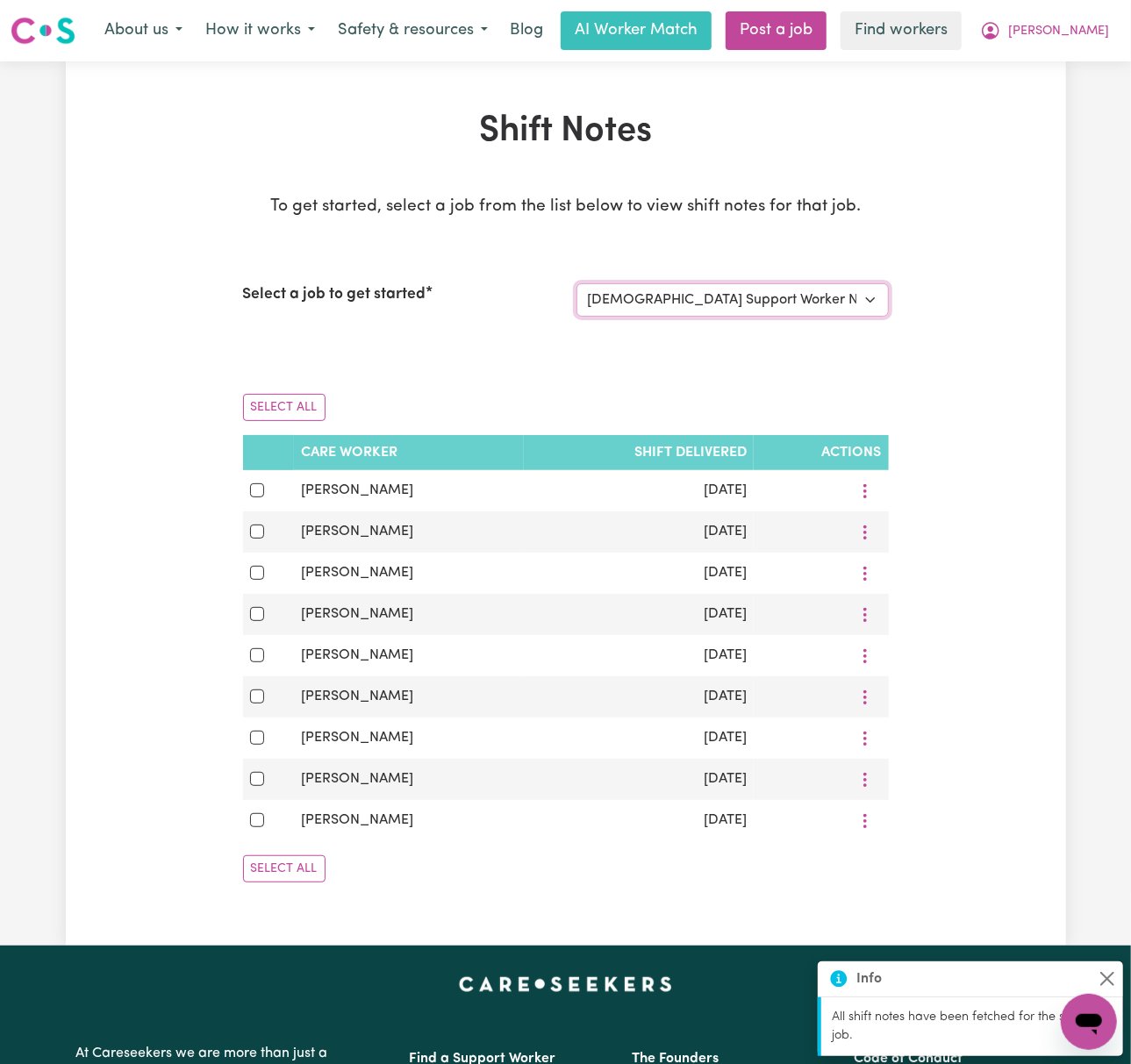
drag, startPoint x: 776, startPoint y: 299, endPoint x: 780, endPoint y: 311, distance: 12.6
click at [776, 299] on select "Select a job to view shift notes related to it... Female Support Worker Needed …" at bounding box center [732, 300] width 312 height 33
select select "14790"
click at [577, 283] on select "Select a job to view shift notes related to it... Female Support Worker Needed …" at bounding box center [732, 300] width 312 height 33
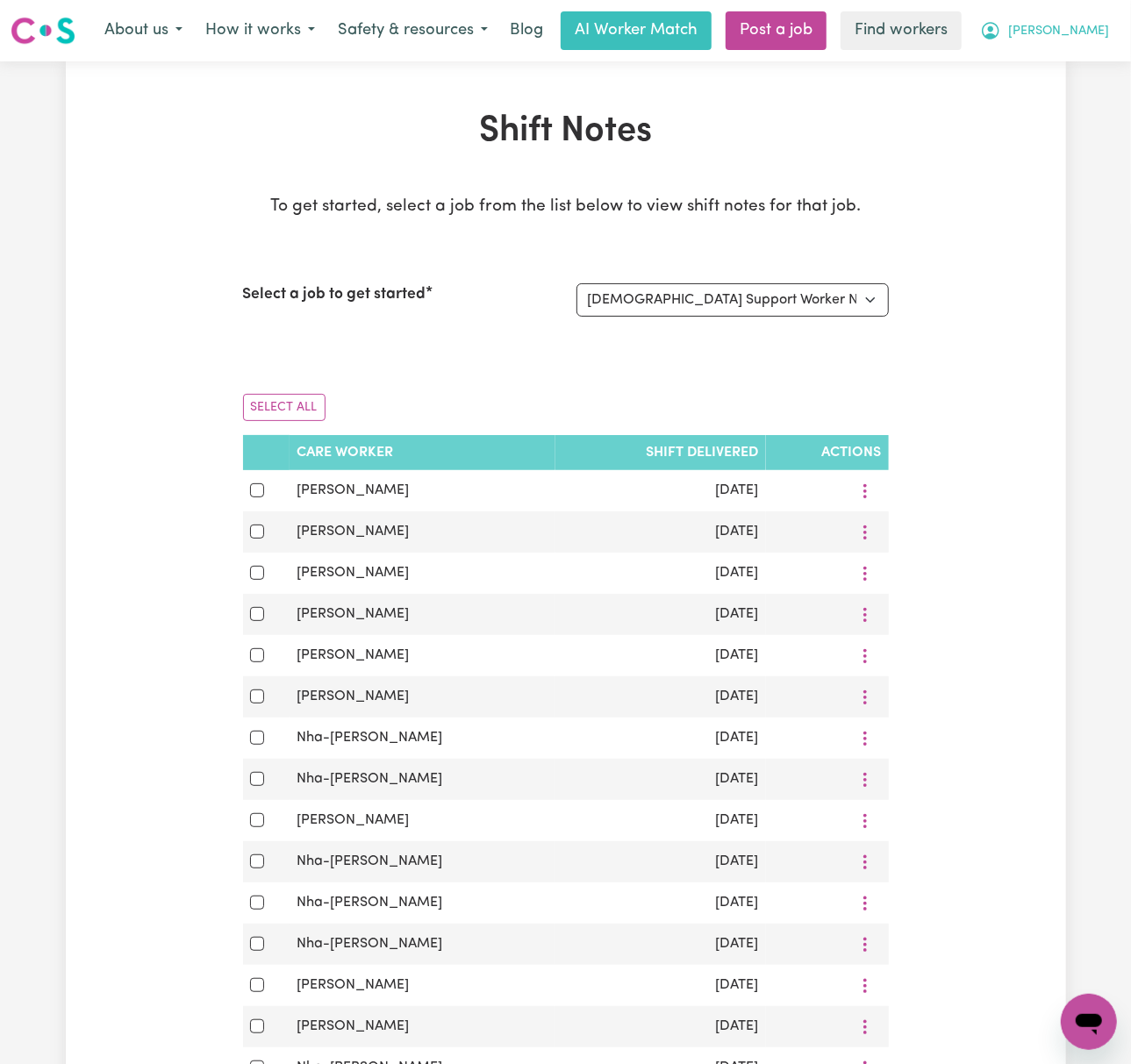
click at [1081, 25] on span "Denise" at bounding box center [1058, 31] width 101 height 20
click at [1100, 93] on link "Logout" at bounding box center [1050, 101] width 139 height 33
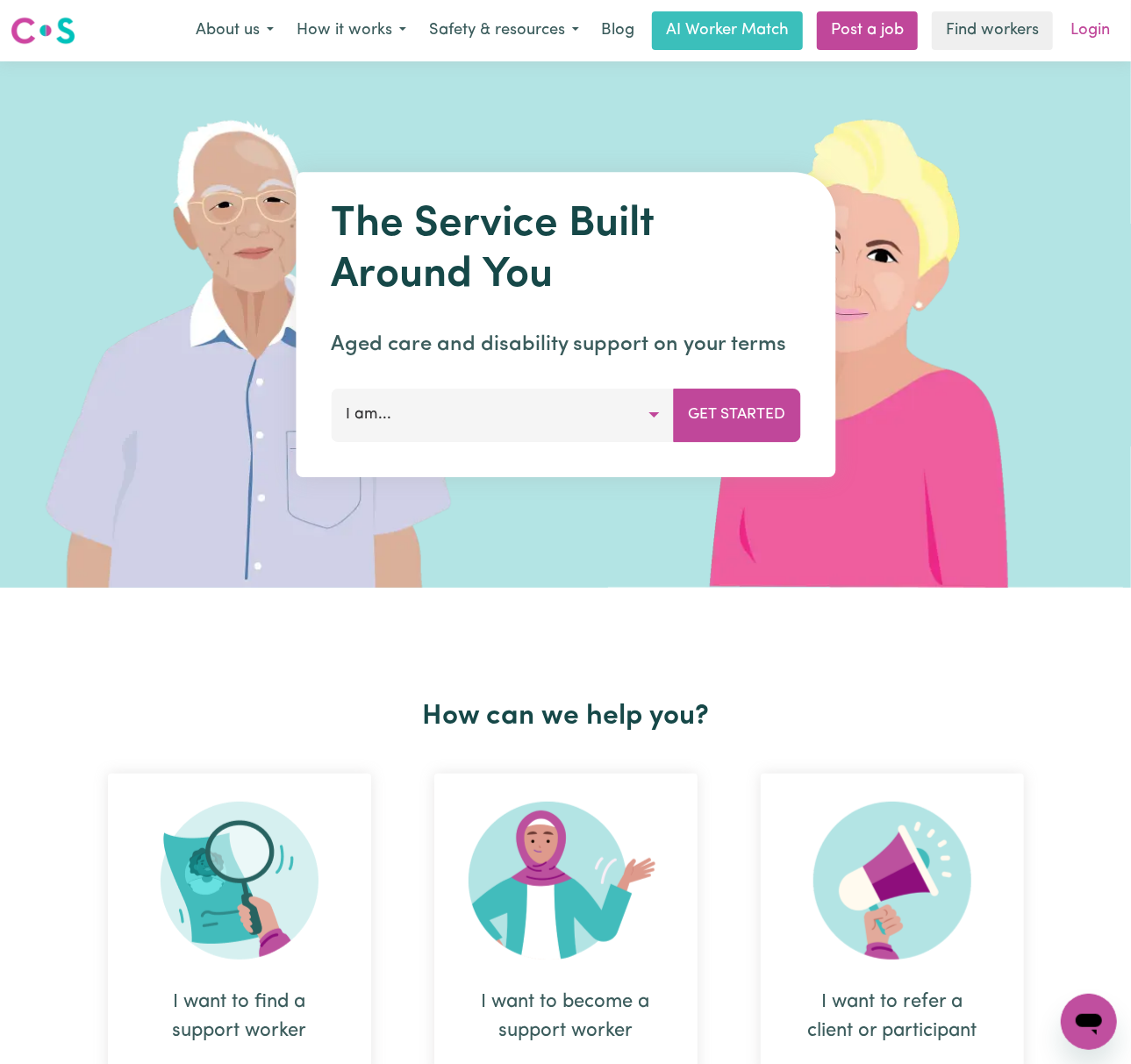
click at [1087, 14] on link "Login" at bounding box center [1091, 31] width 61 height 38
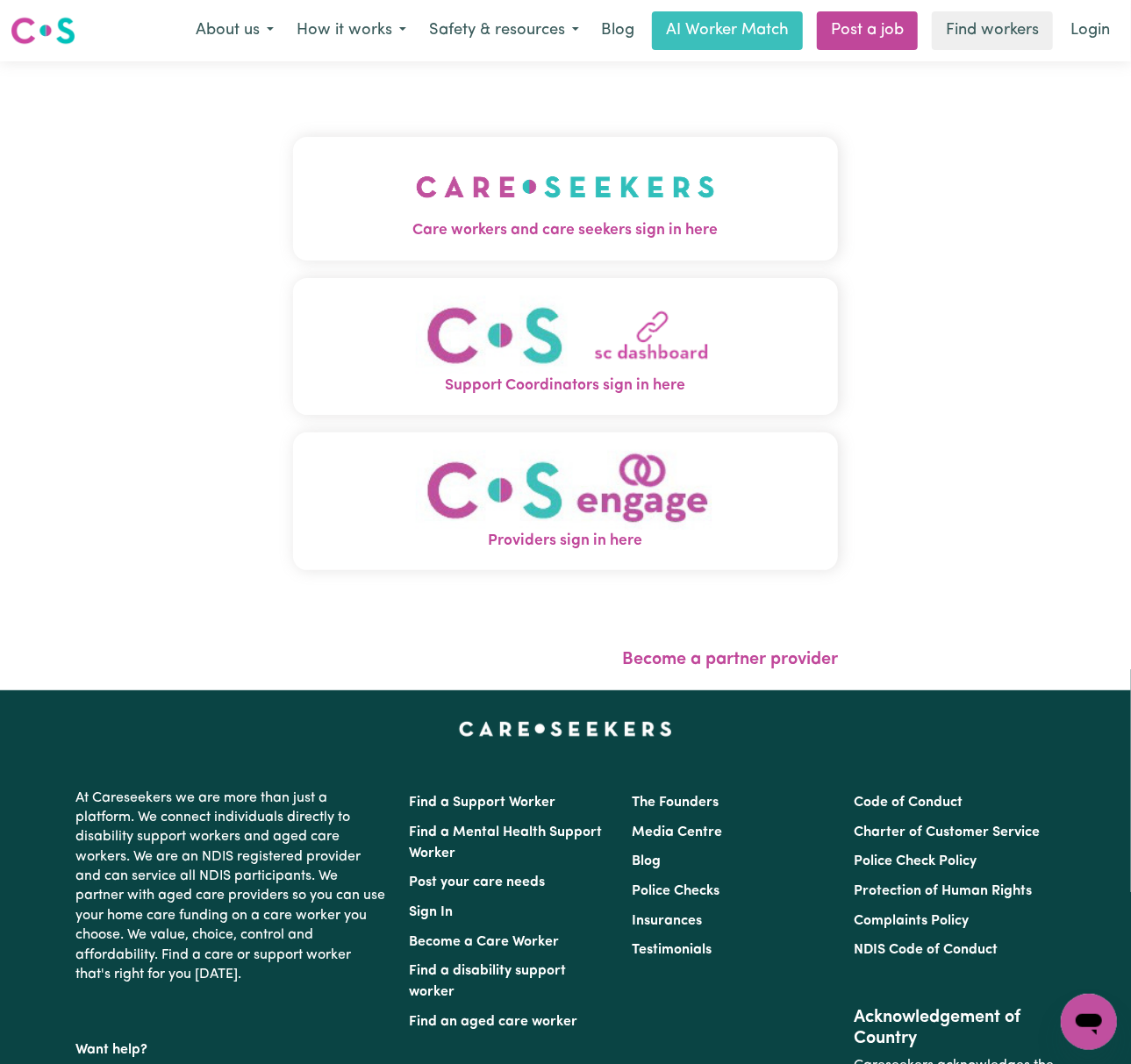
click at [523, 226] on span "Care workers and care seekers sign in here" at bounding box center [566, 230] width 545 height 23
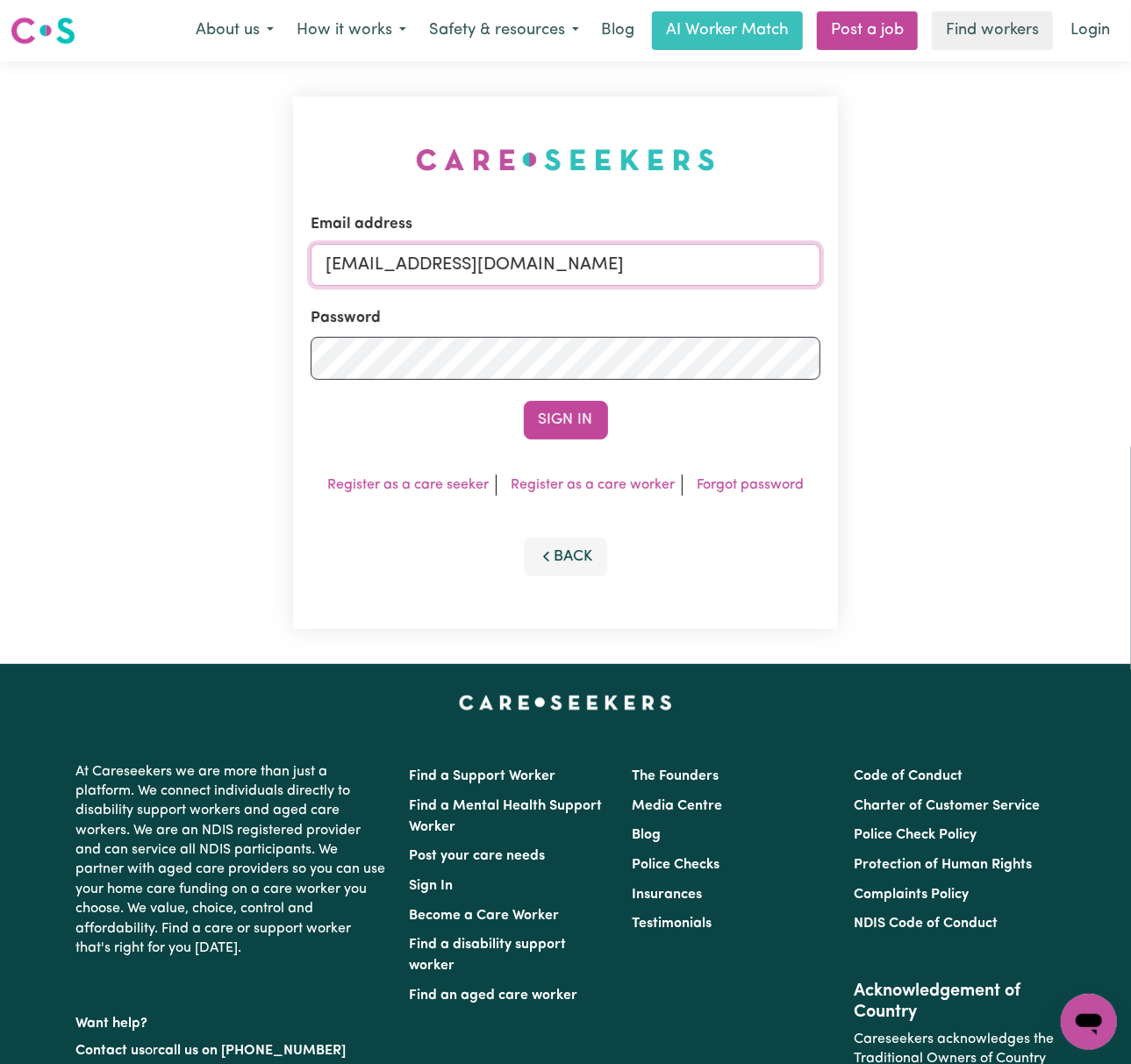
click at [493, 271] on input "gellyn@careseekers.com.au" at bounding box center [566, 265] width 510 height 42
drag, startPoint x: 422, startPoint y: 264, endPoint x: 980, endPoint y: 264, distance: 558.0
click at [980, 264] on div "Email address superuser~BrianButlerLW@careseekers.com.au Password Sign In Regis…" at bounding box center [565, 362] width 1131 height 602
type input "superuser~ManhaIslamCW@careseekers.com.au"
click at [524, 401] on button "Sign In" at bounding box center [566, 419] width 85 height 38
